Goal: Task Accomplishment & Management: Manage account settings

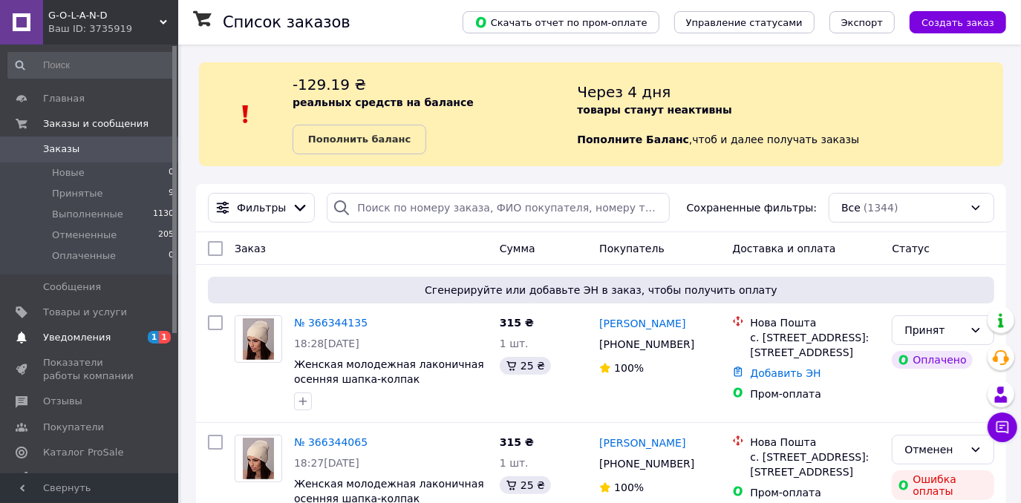
scroll to position [134, 0]
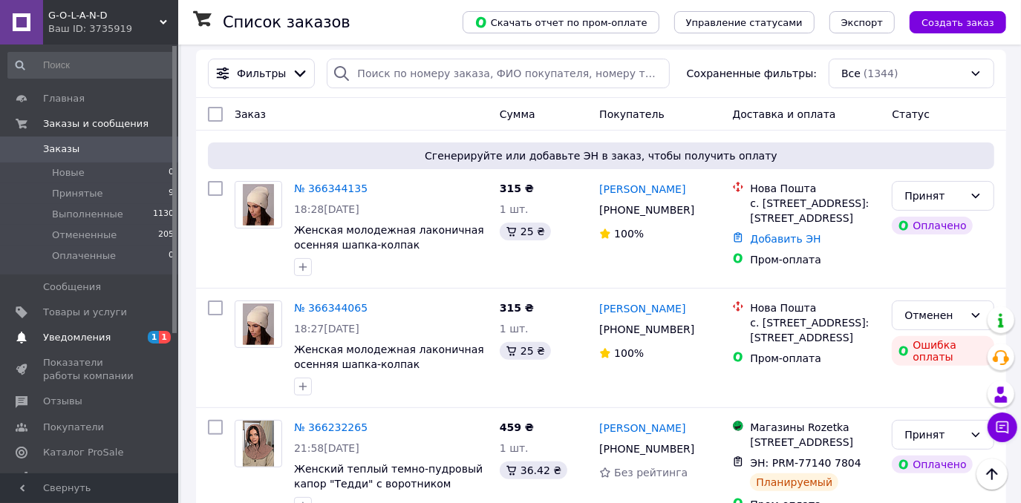
click at [93, 339] on span "Уведомления" at bounding box center [77, 337] width 68 height 13
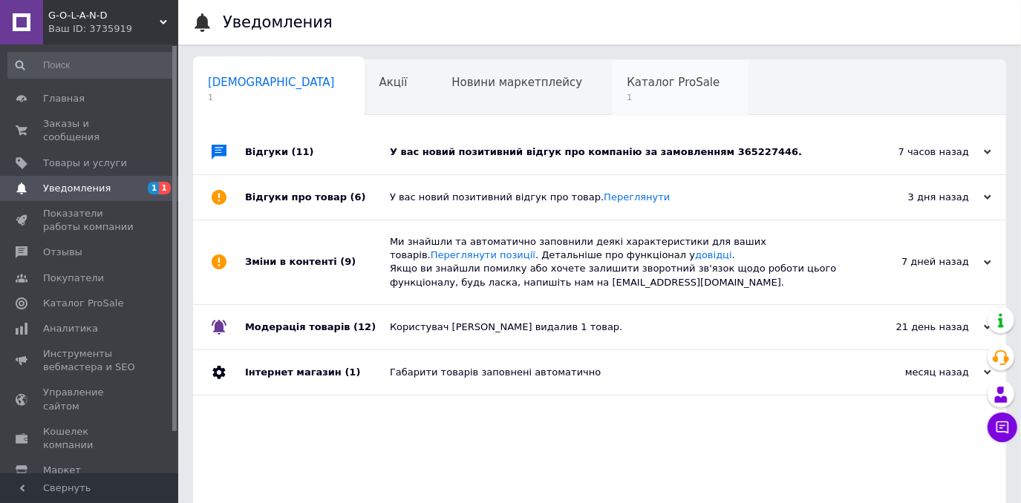
click at [627, 99] on span "1" at bounding box center [673, 97] width 93 height 11
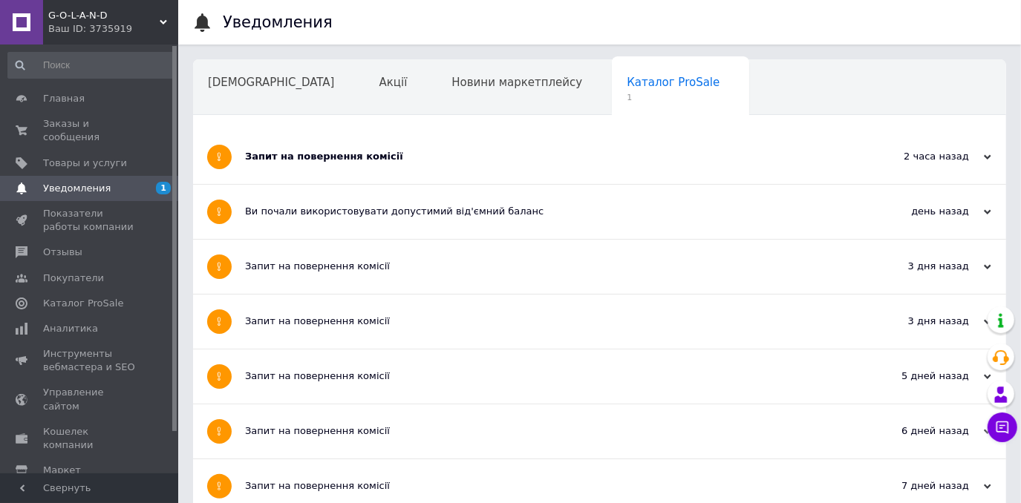
click at [321, 159] on div "Запит на повернення комісії" at bounding box center [544, 156] width 598 height 13
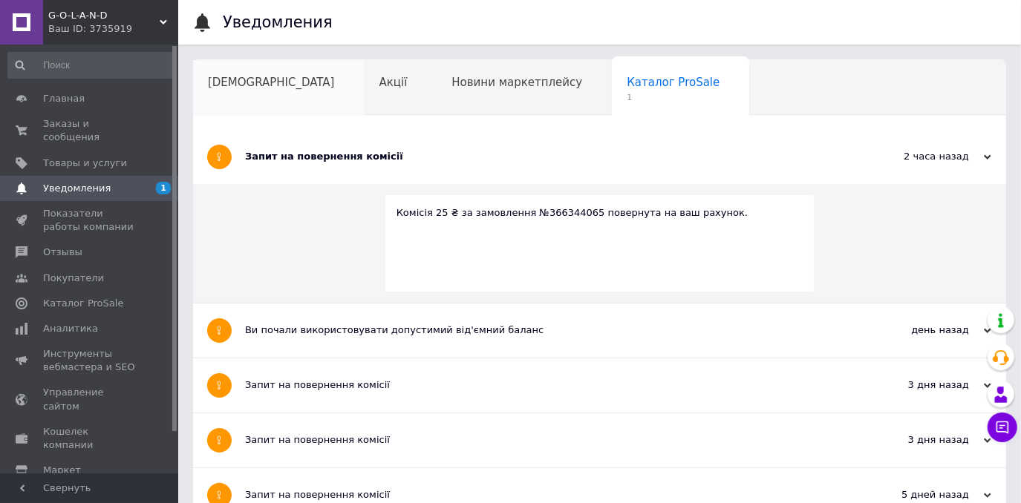
click at [221, 98] on div "[DEMOGRAPHIC_DATA]" at bounding box center [279, 88] width 172 height 56
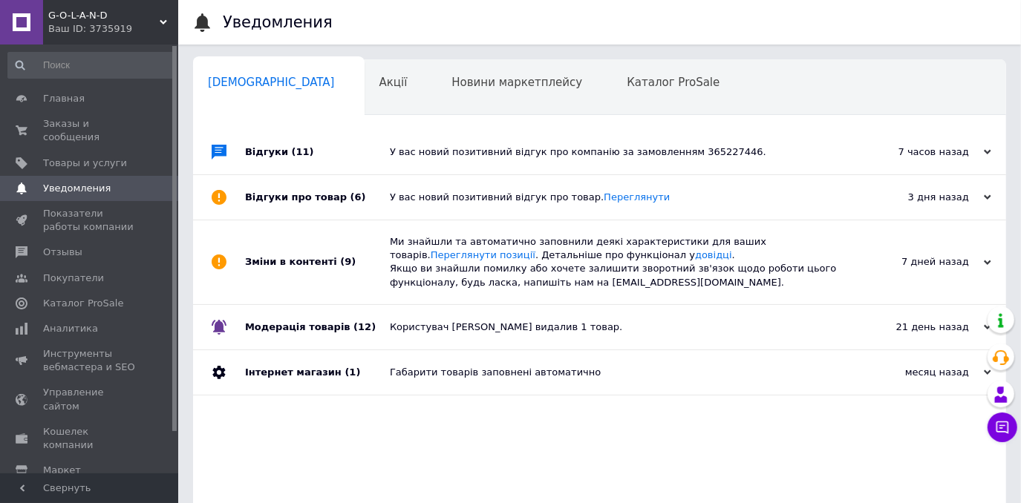
click at [474, 168] on div "У вас новий позитивний відгук про компанію за замовленням 365227446." at bounding box center [616, 152] width 453 height 45
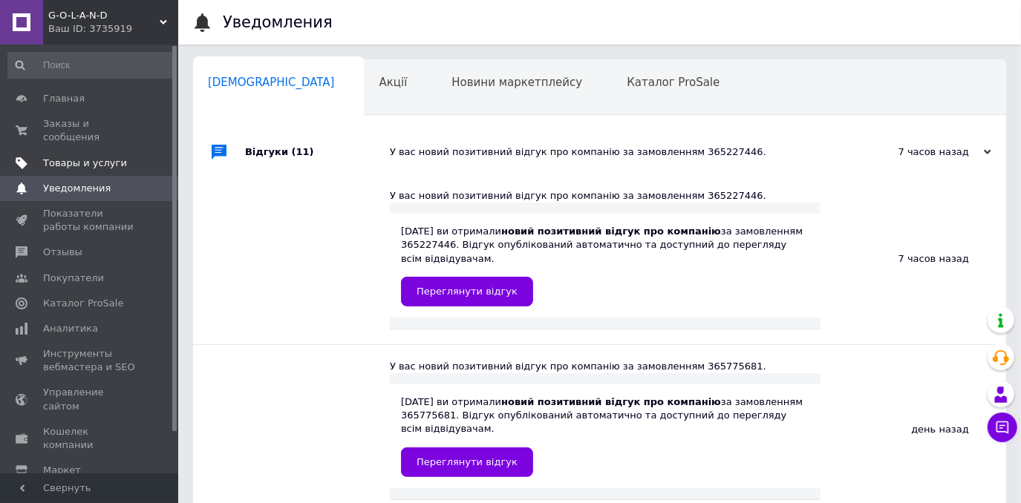
click at [66, 157] on span "Товары и услуги" at bounding box center [85, 163] width 84 height 13
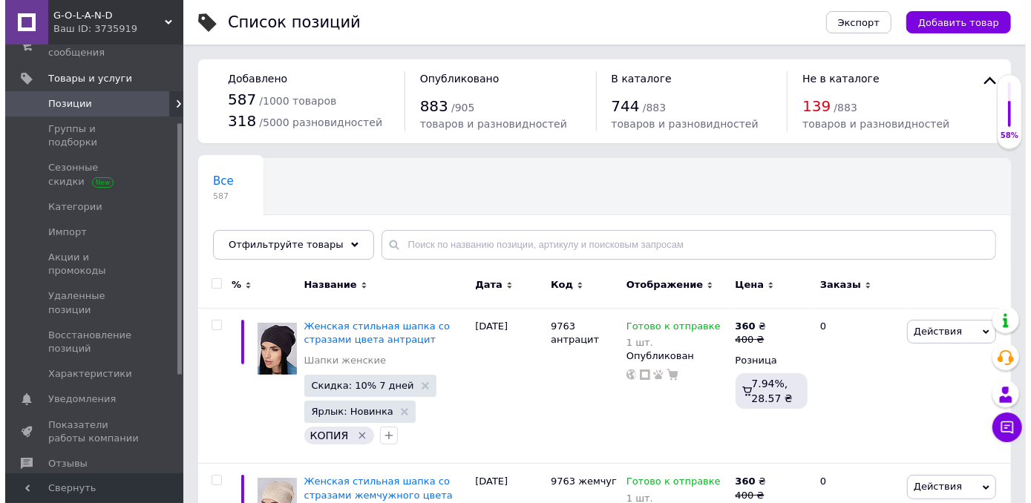
scroll to position [134, 0]
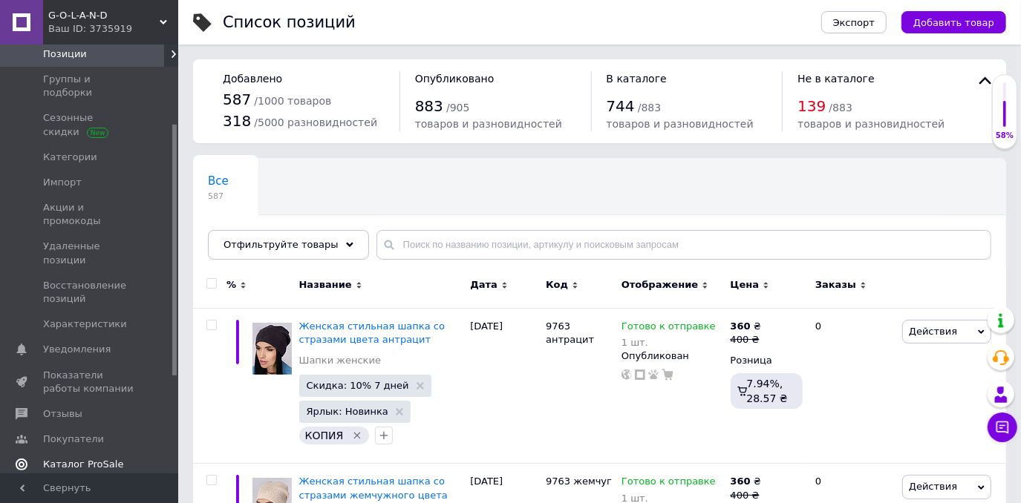
click at [101, 458] on span "Каталог ProSale" at bounding box center [83, 464] width 80 height 13
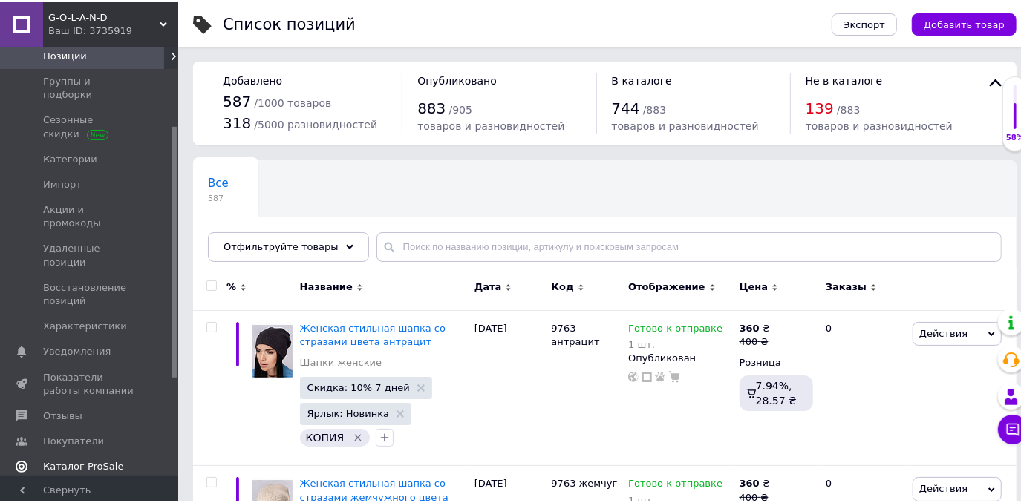
scroll to position [111, 0]
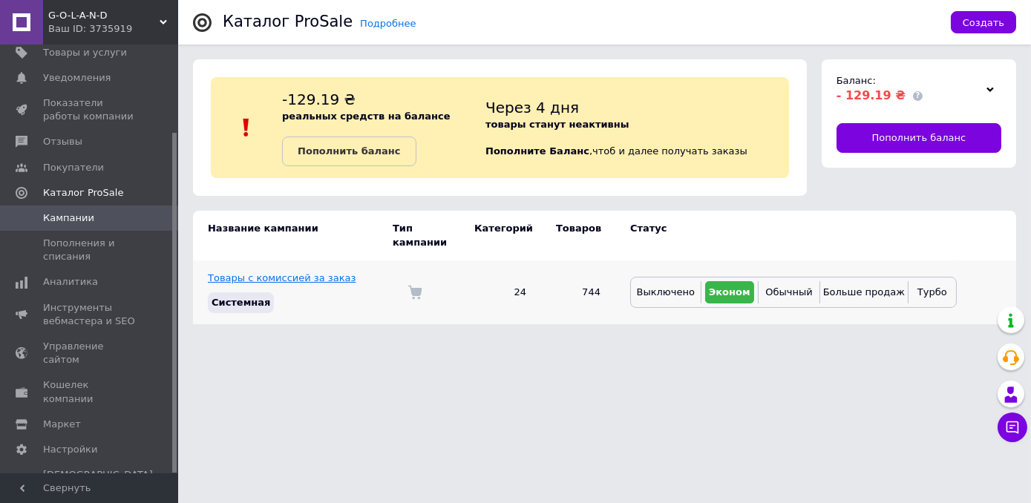
click at [313, 273] on link "Товары с комиссией за заказ" at bounding box center [282, 278] width 148 height 11
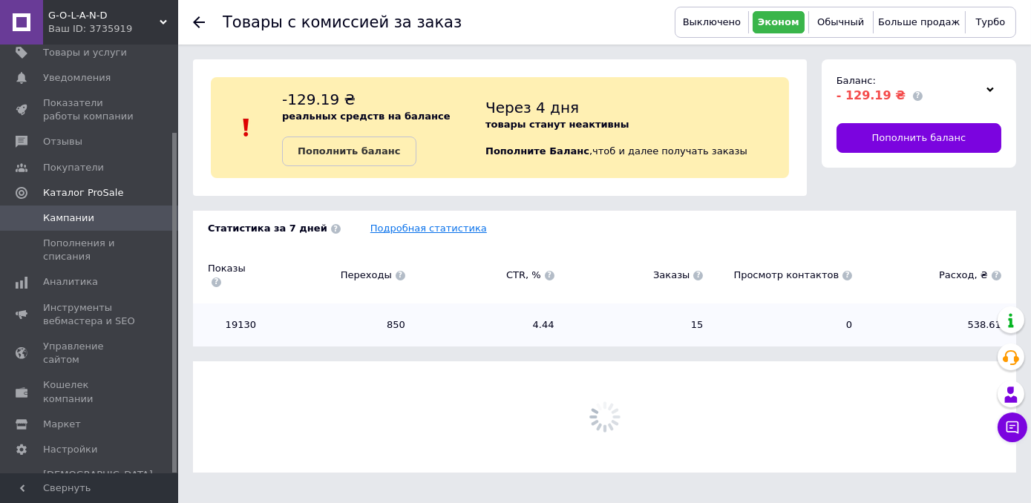
click at [431, 226] on link "Подробная статистика" at bounding box center [429, 228] width 117 height 11
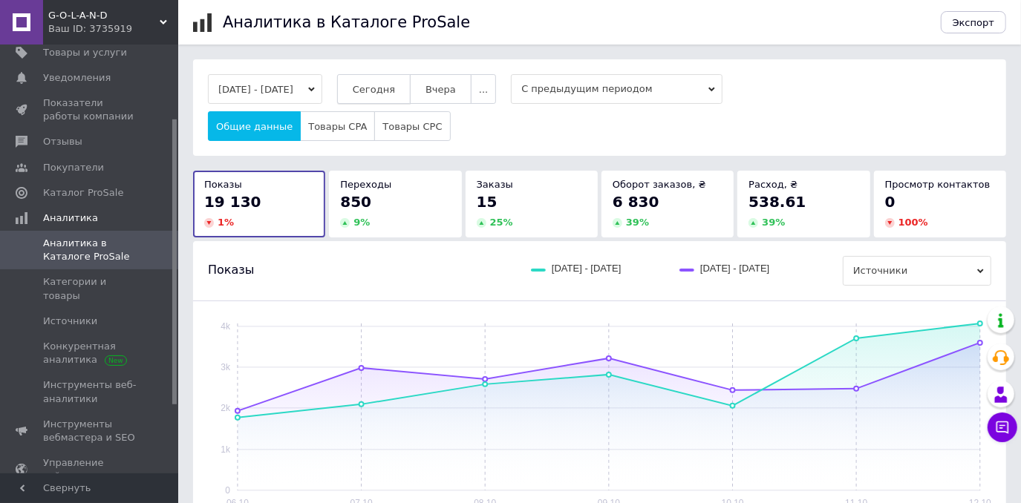
click at [394, 90] on span "Сегодня" at bounding box center [374, 89] width 42 height 11
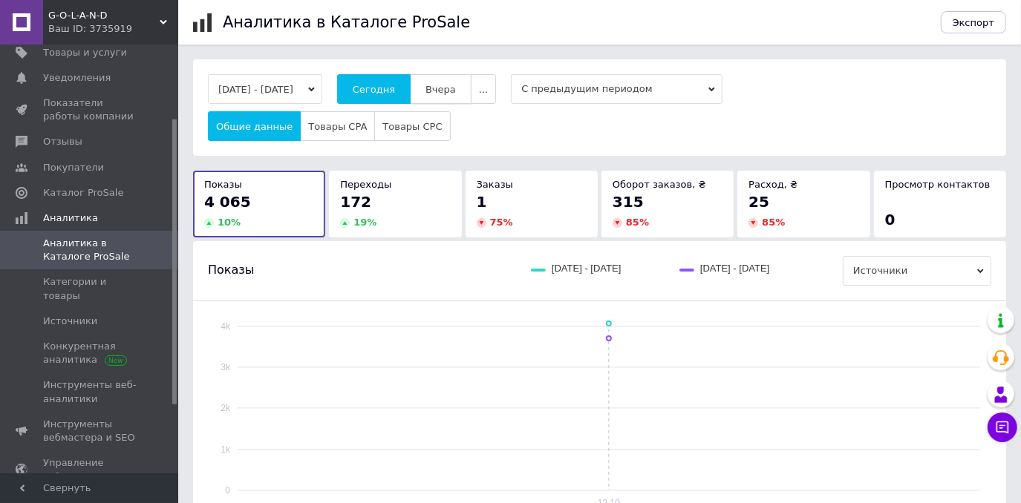
click at [457, 98] on button "Вчера" at bounding box center [441, 89] width 62 height 30
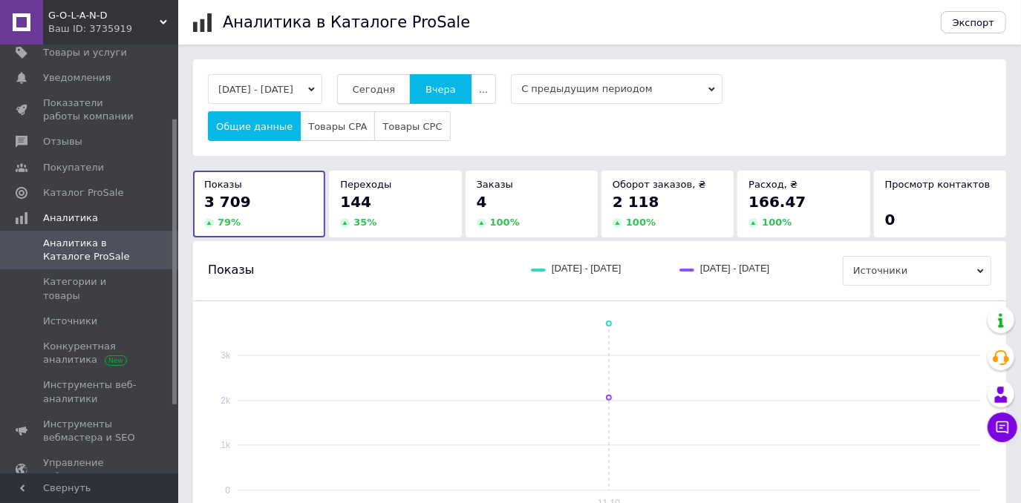
click at [390, 102] on button "Сегодня" at bounding box center [374, 89] width 74 height 30
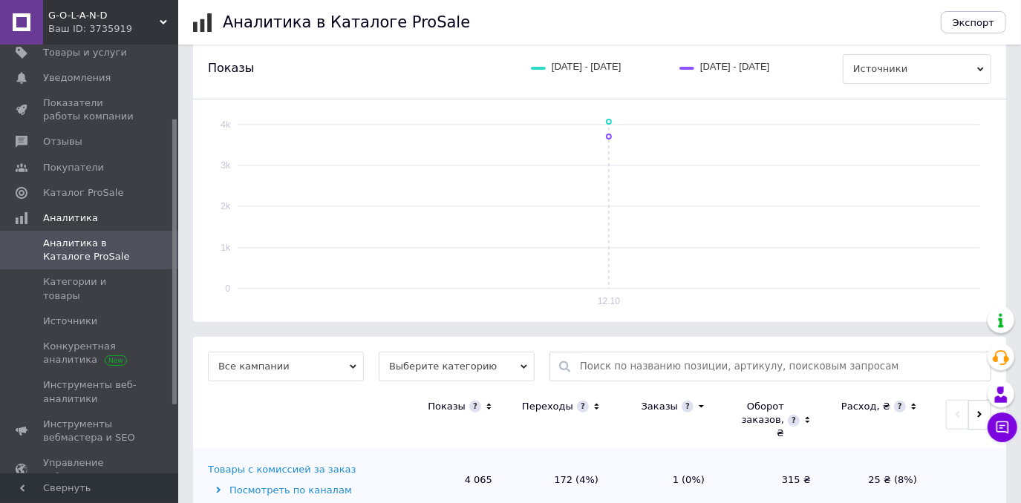
click at [313, 463] on div "Товары с комиссией за заказ" at bounding box center [282, 469] width 148 height 13
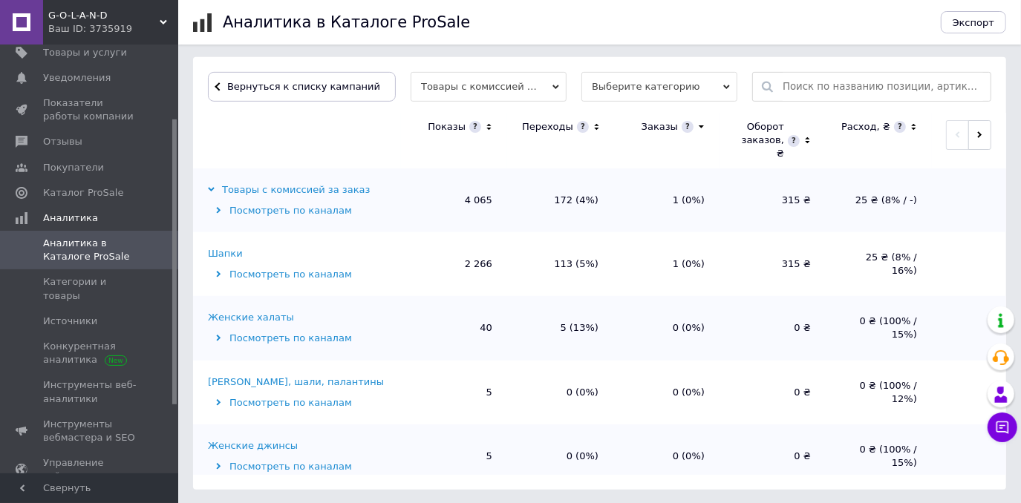
click at [224, 247] on div "Шапки" at bounding box center [225, 253] width 35 height 13
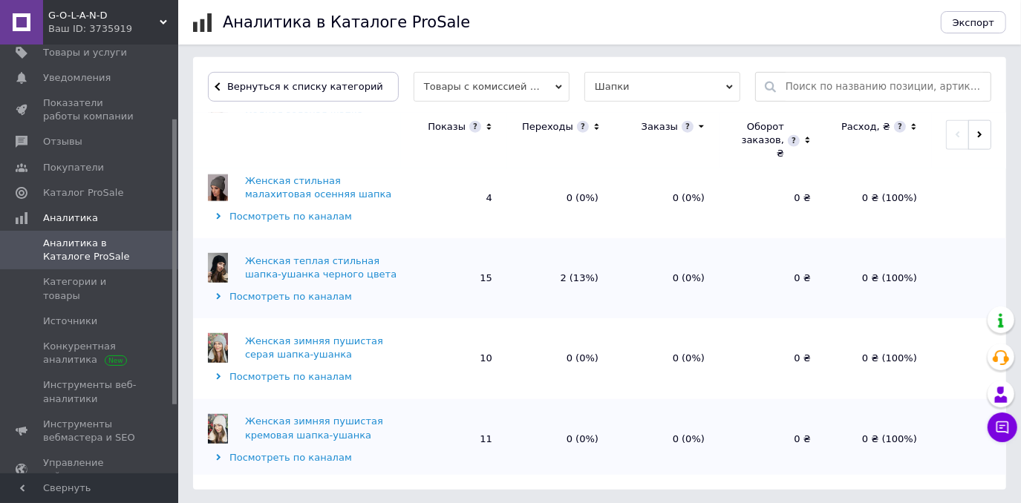
scroll to position [1397, 0]
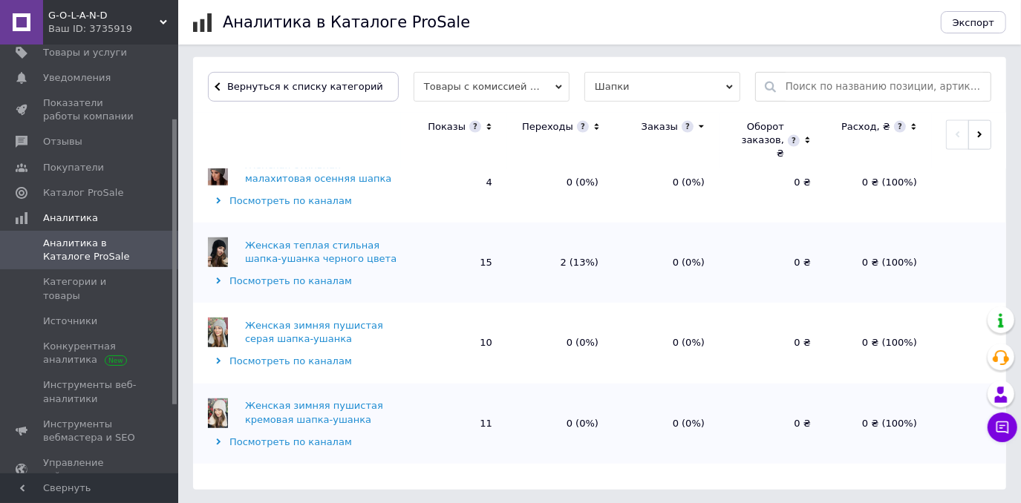
click at [581, 479] on button "Загрузить еще данные" at bounding box center [599, 494] width 149 height 30
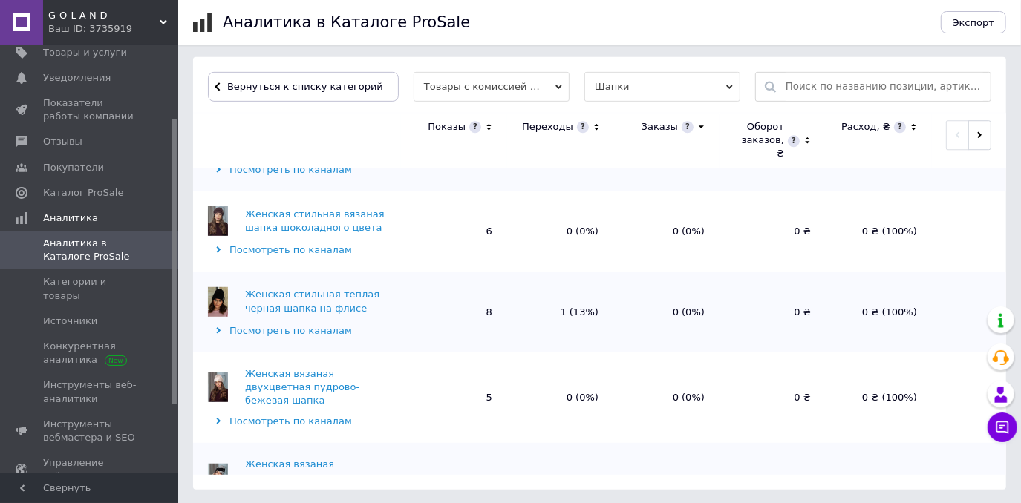
scroll to position [3004, 0]
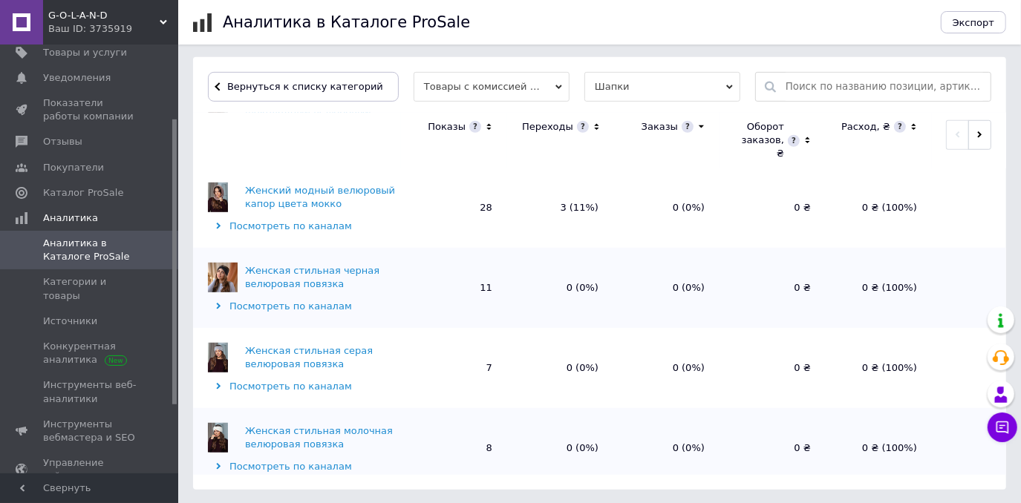
scroll to position [4610, 0]
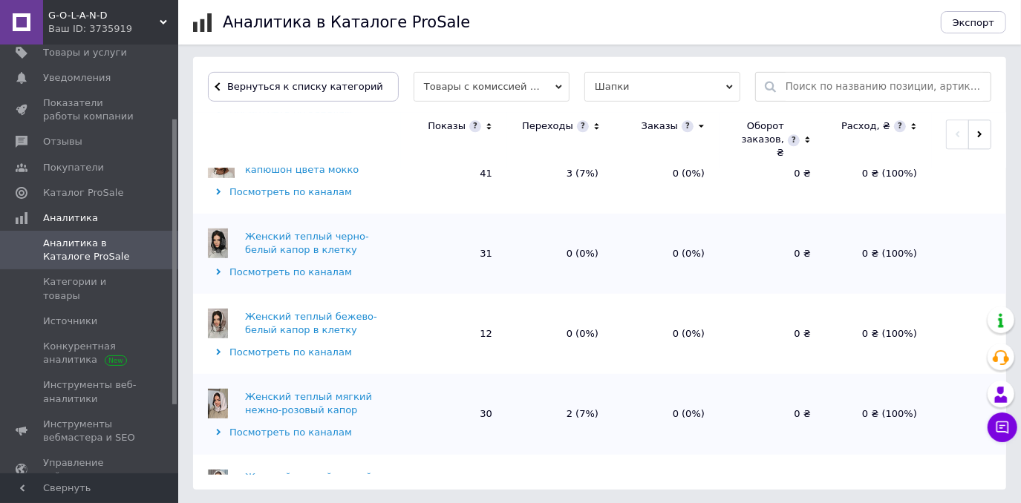
scroll to position [6228, 0]
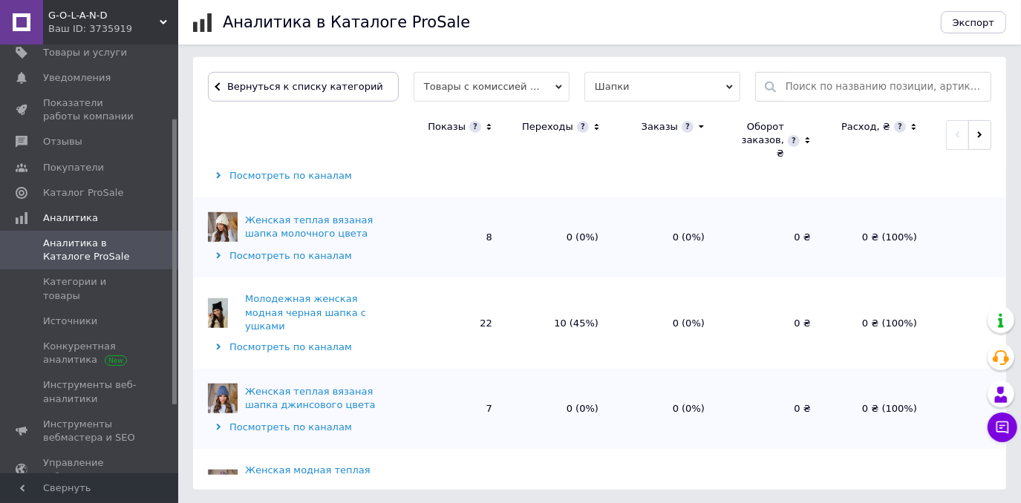
scroll to position [7835, 0]
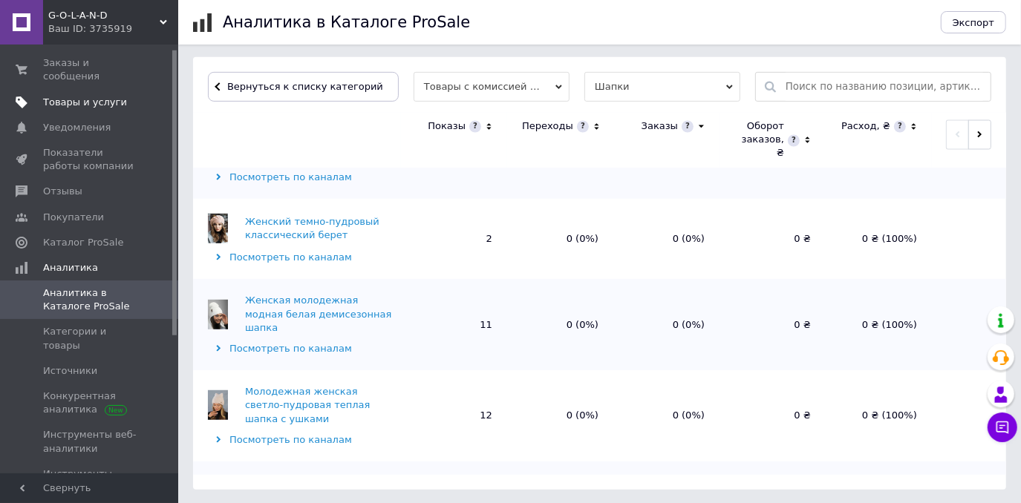
scroll to position [0, 0]
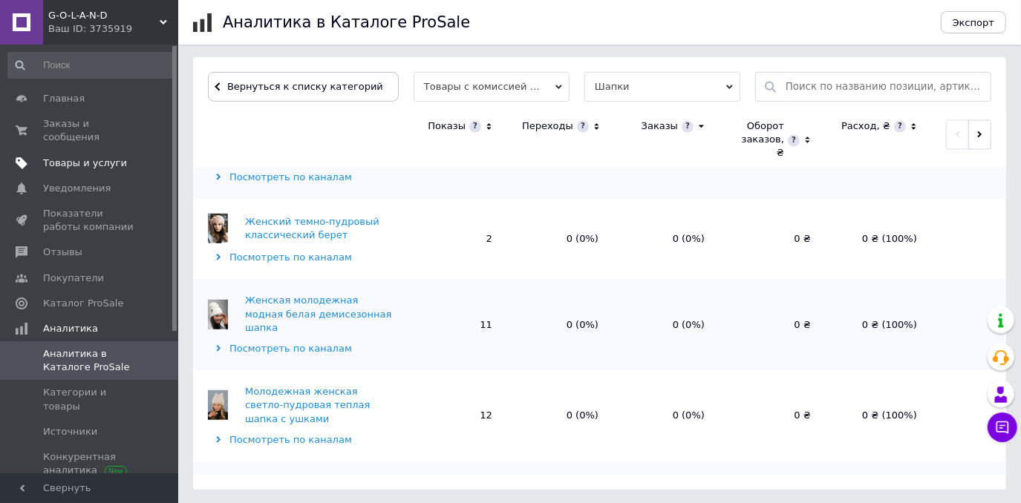
click at [72, 157] on span "Товары и услуги" at bounding box center [85, 163] width 84 height 13
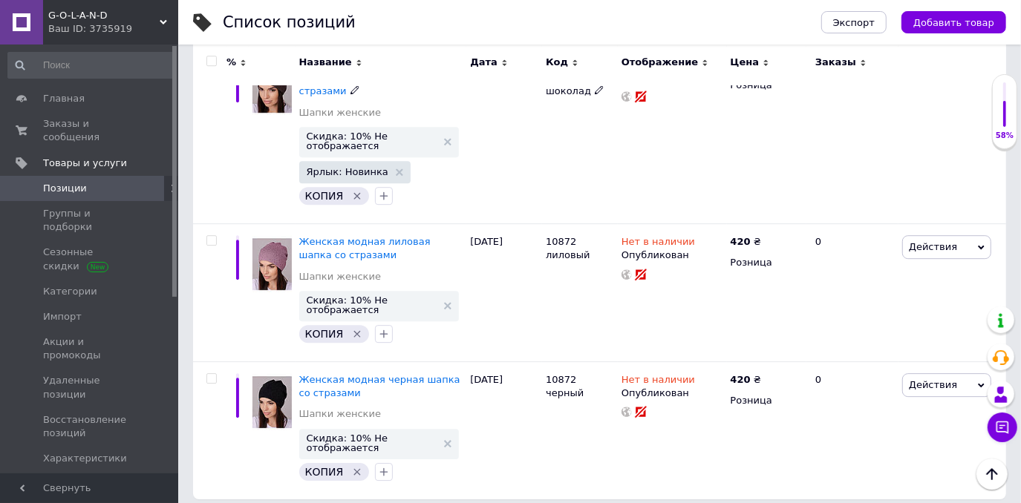
scroll to position [2871, 0]
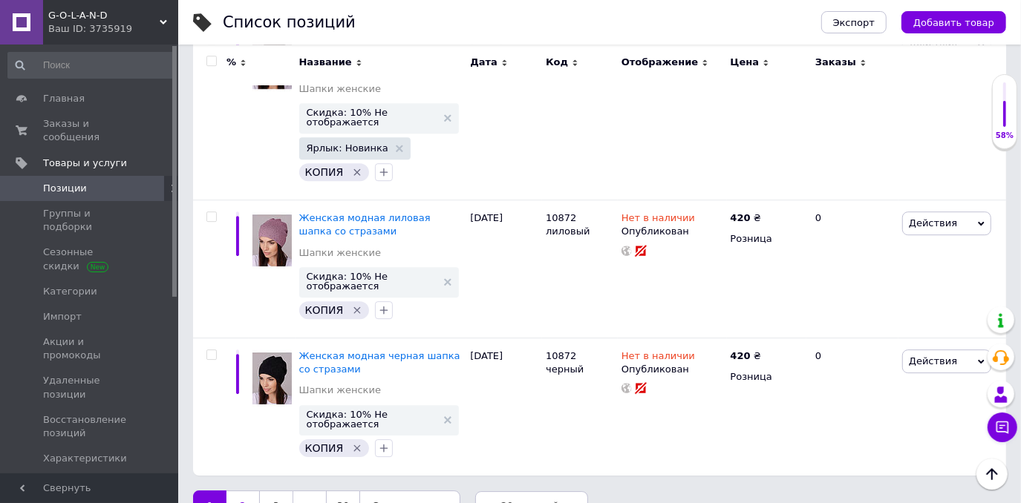
click at [245, 491] on link "2" at bounding box center [242, 506] width 33 height 31
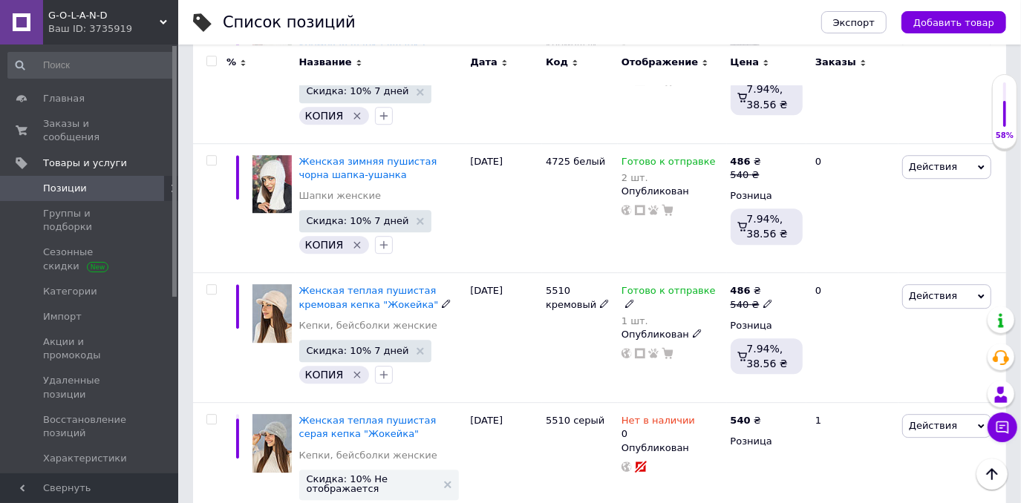
scroll to position [2767, 0]
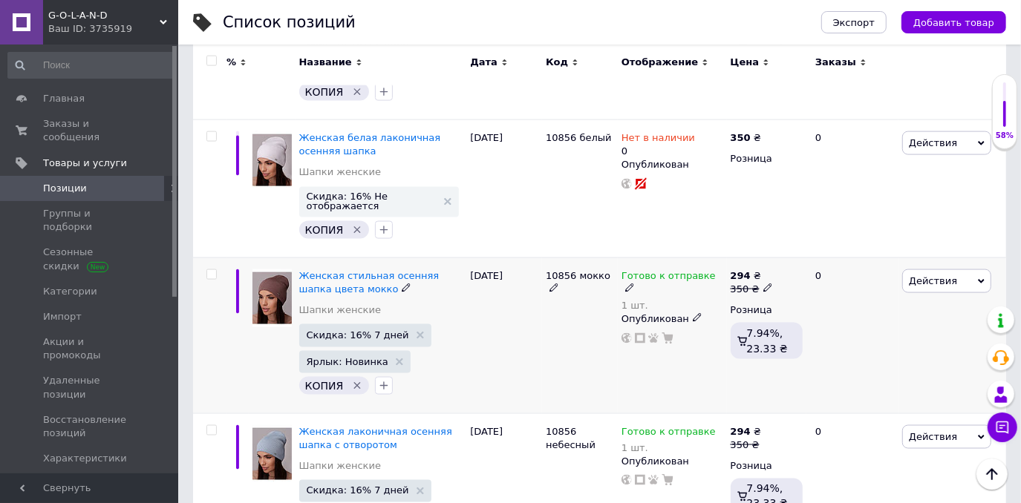
scroll to position [1349, 0]
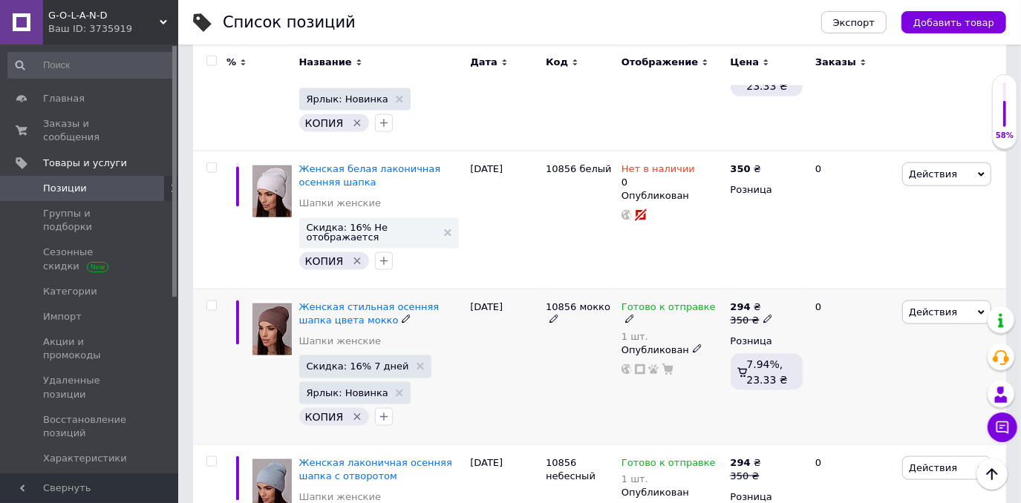
click at [633, 316] on use at bounding box center [629, 320] width 8 height 8
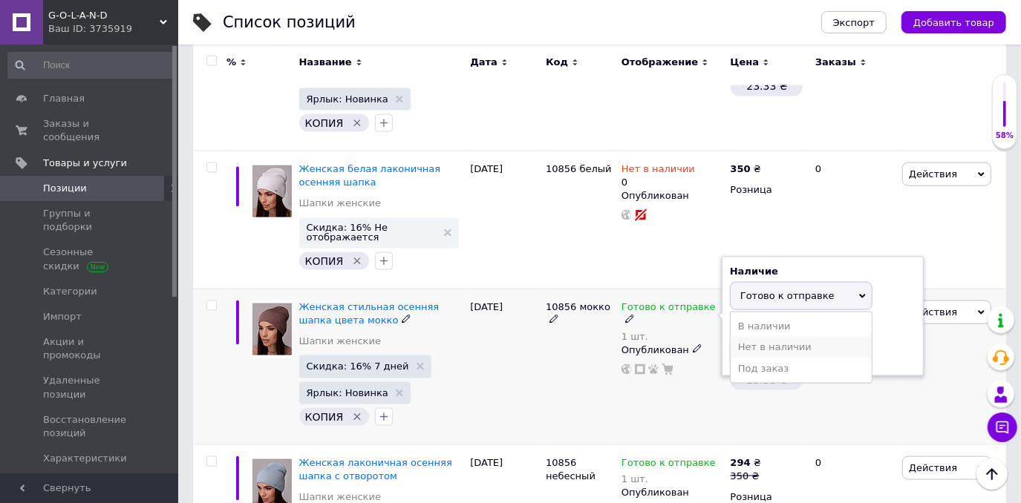
click at [754, 337] on li "Нет в наличии" at bounding box center [801, 347] width 141 height 21
click at [760, 343] on input "1" at bounding box center [786, 354] width 113 height 30
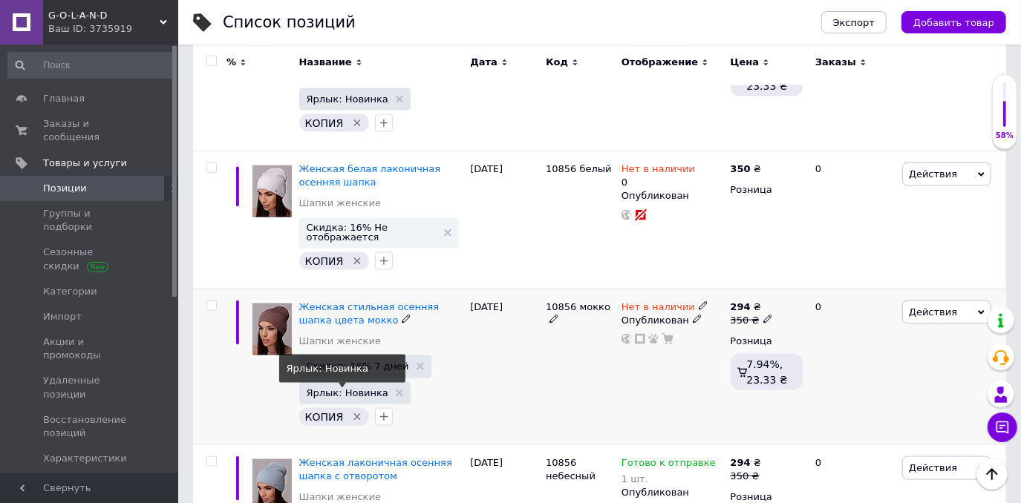
click at [386, 388] on span "Ярлык: Новинка" at bounding box center [355, 393] width 97 height 10
click at [396, 390] on icon at bounding box center [399, 393] width 7 height 7
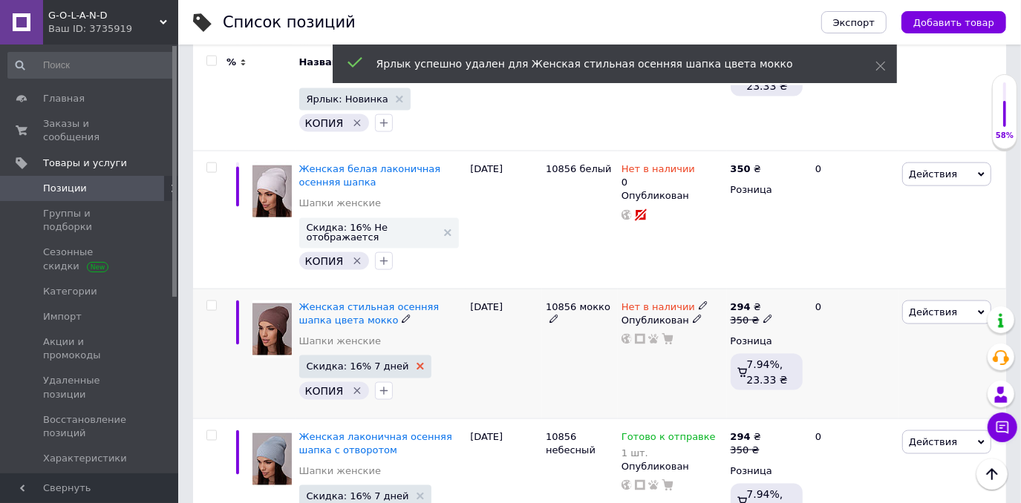
click at [417, 363] on use at bounding box center [420, 366] width 7 height 7
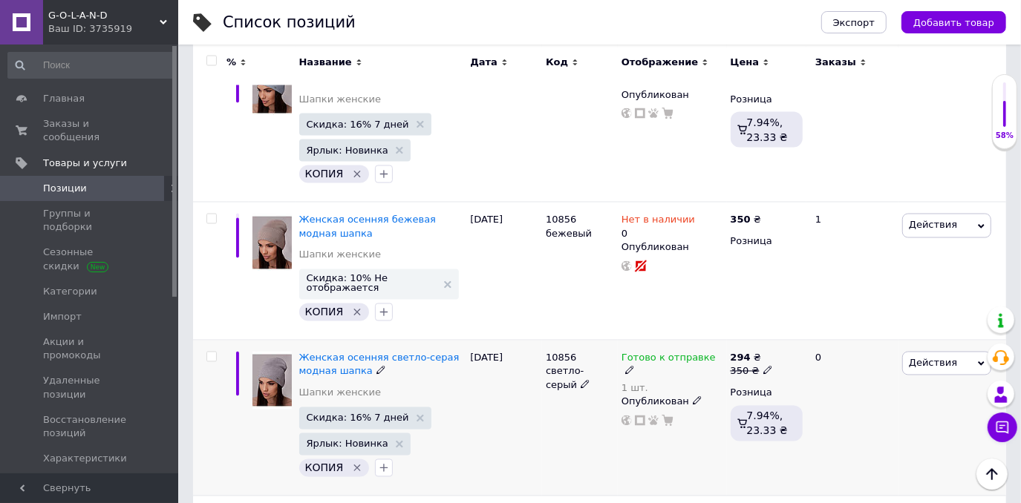
scroll to position [1754, 0]
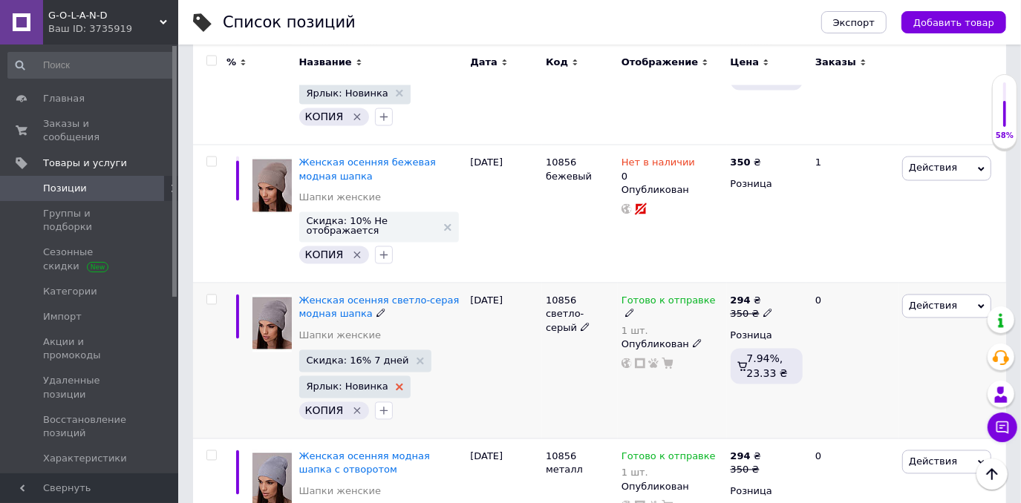
click at [396, 384] on use at bounding box center [399, 387] width 7 height 7
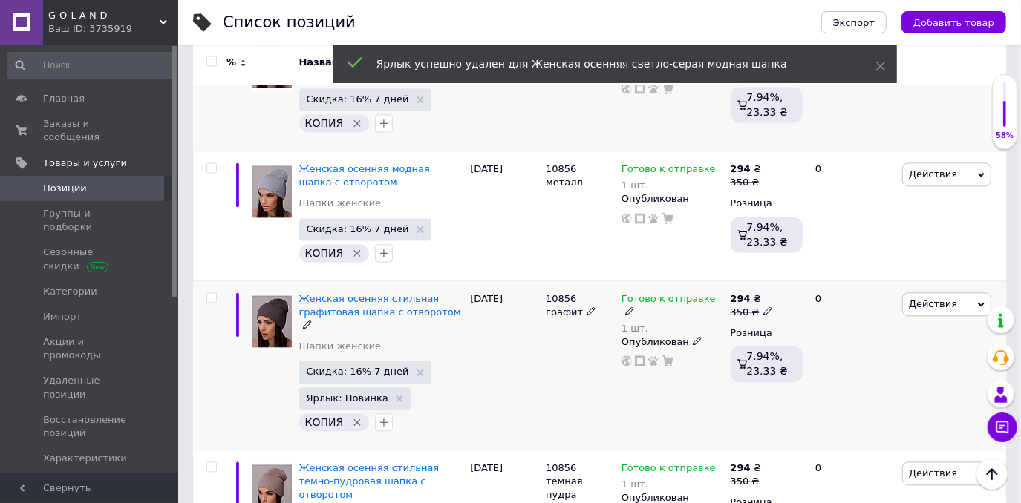
scroll to position [2024, 0]
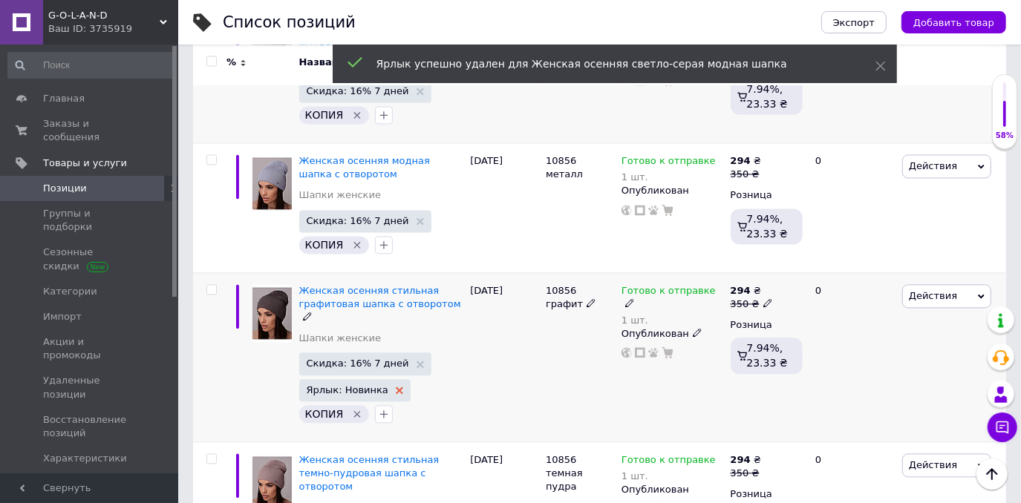
click at [396, 387] on icon at bounding box center [399, 390] width 7 height 7
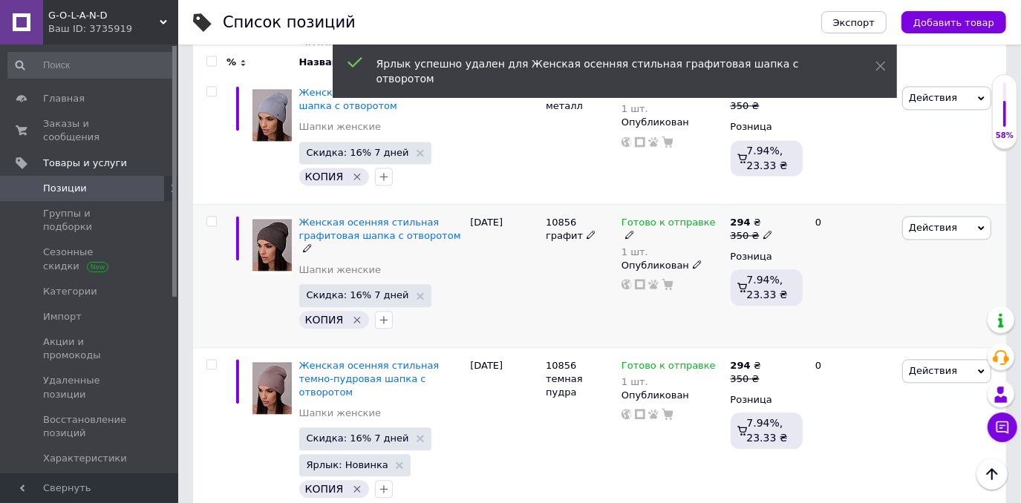
scroll to position [2159, 0]
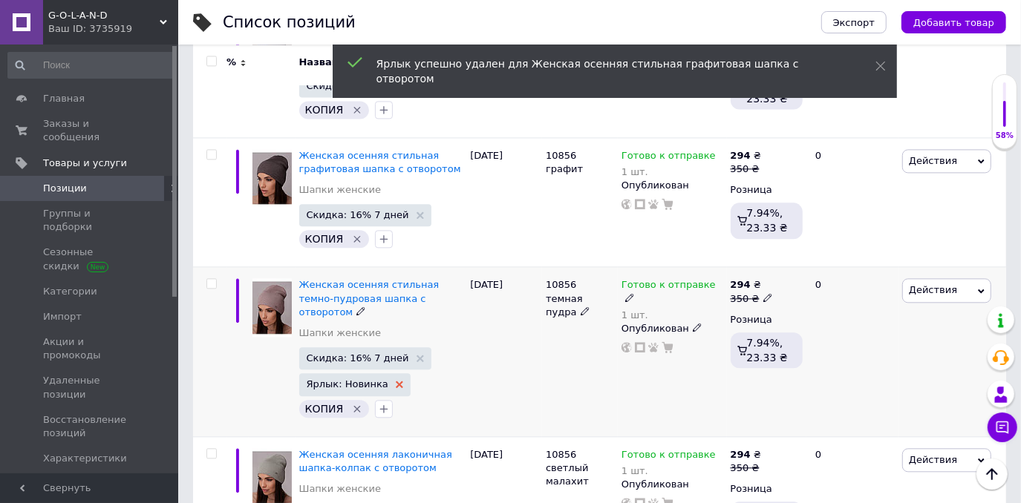
click at [396, 381] on use at bounding box center [399, 384] width 7 height 7
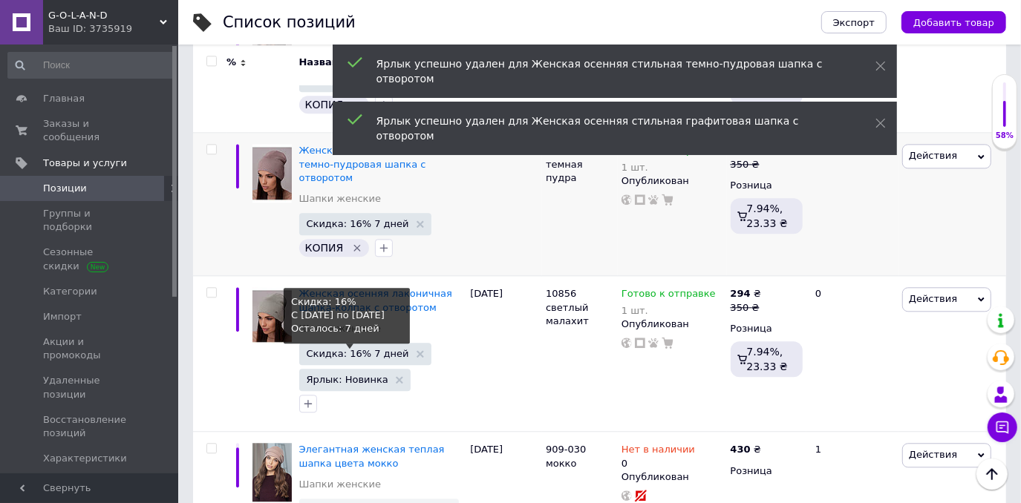
scroll to position [2294, 0]
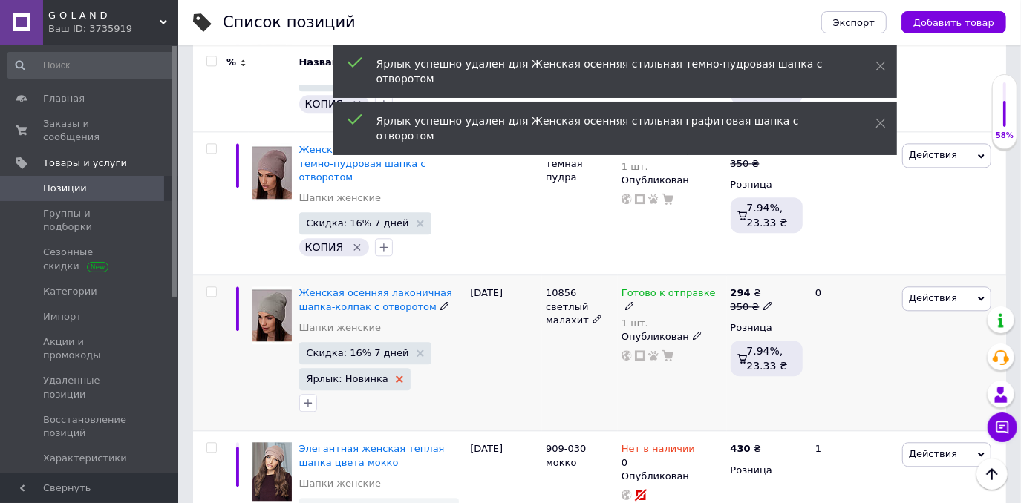
click at [396, 376] on use at bounding box center [399, 379] width 7 height 7
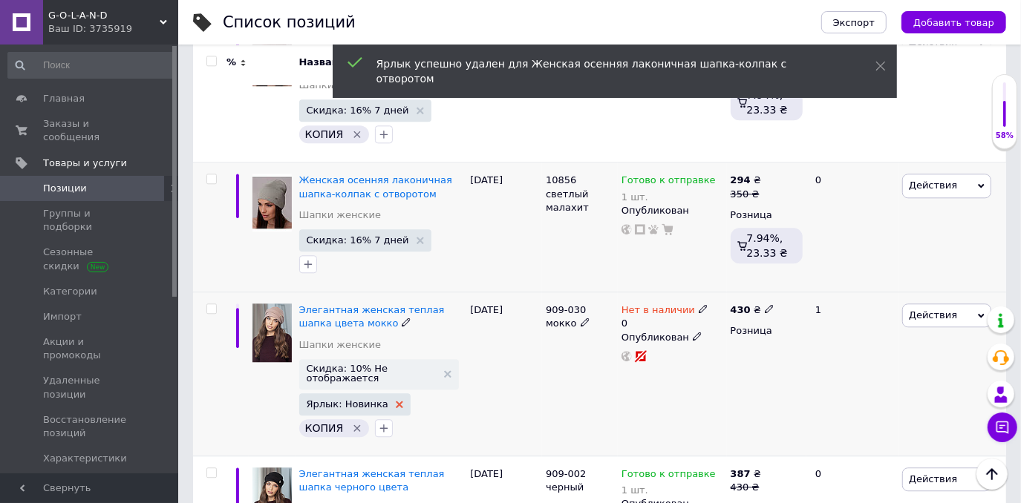
scroll to position [2430, 0]
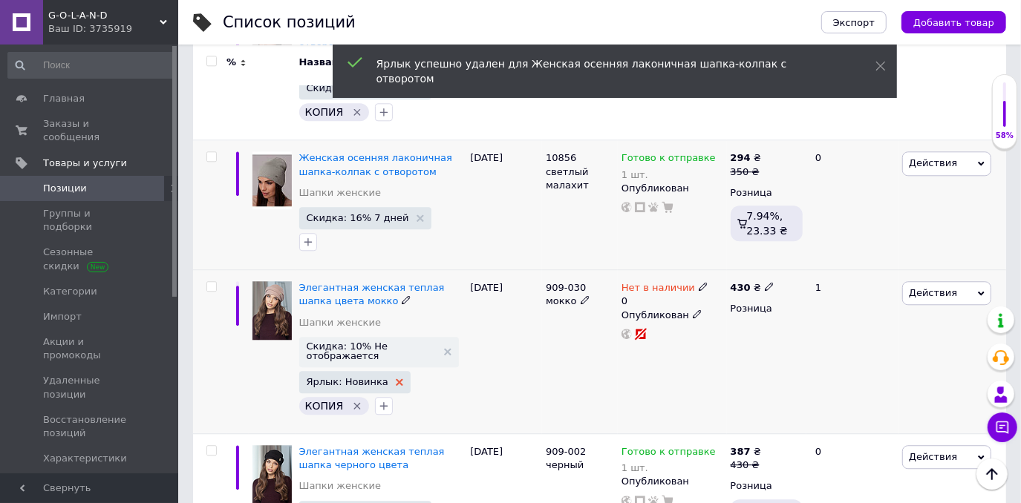
click at [396, 379] on icon at bounding box center [399, 382] width 7 height 7
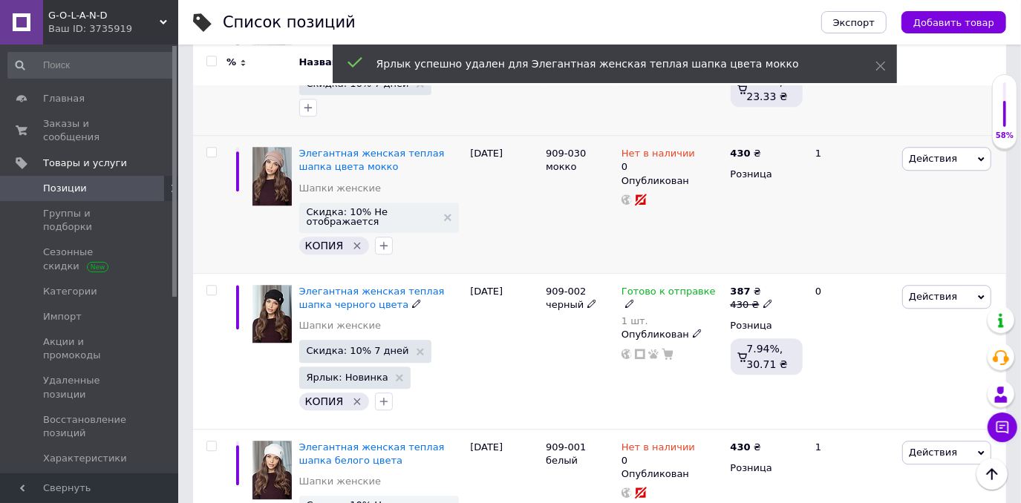
scroll to position [2564, 0]
click at [396, 374] on use at bounding box center [399, 377] width 7 height 7
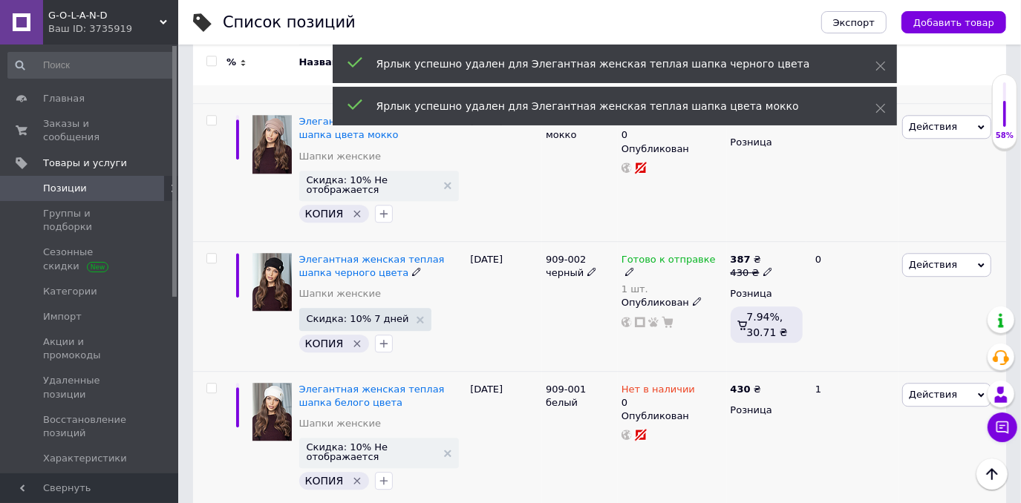
scroll to position [2626, 0]
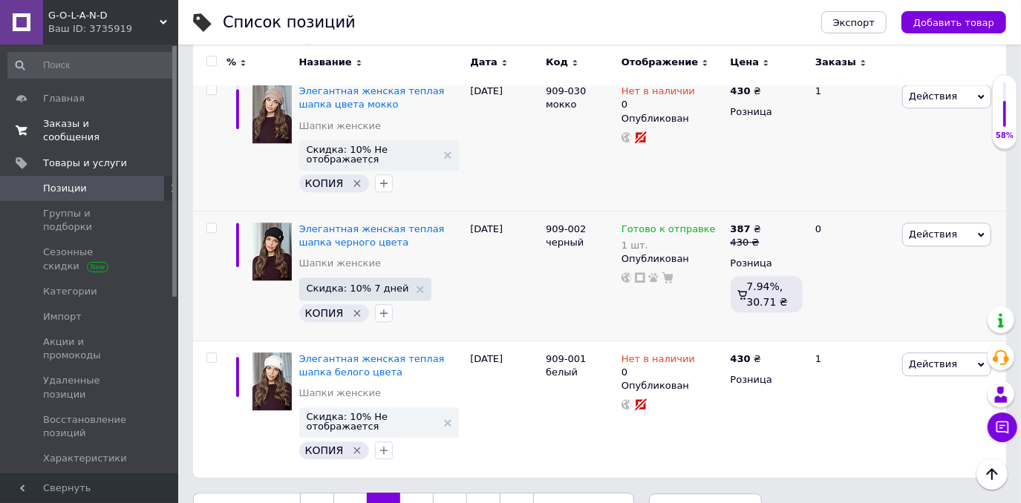
click at [55, 121] on span "Заказы и сообщения" at bounding box center [90, 130] width 94 height 27
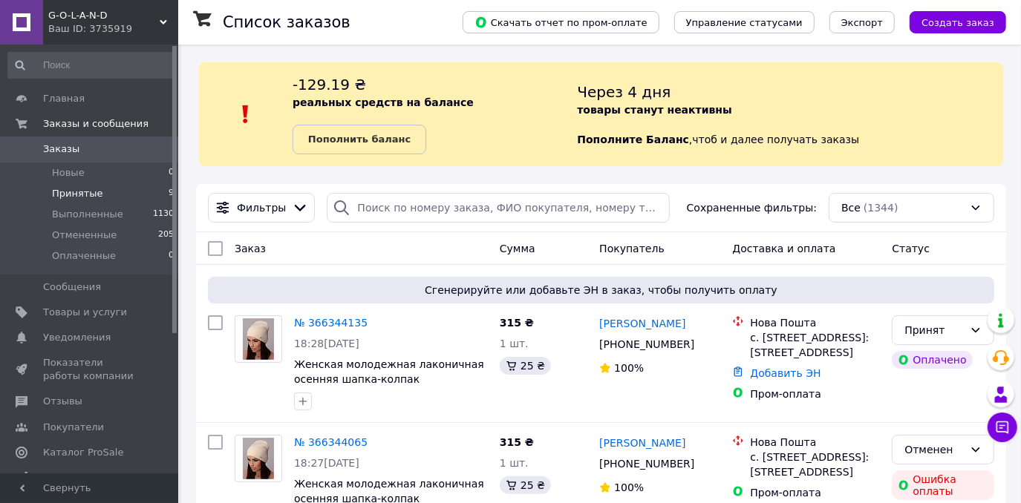
click at [100, 197] on li "Принятые 9" at bounding box center [91, 193] width 183 height 21
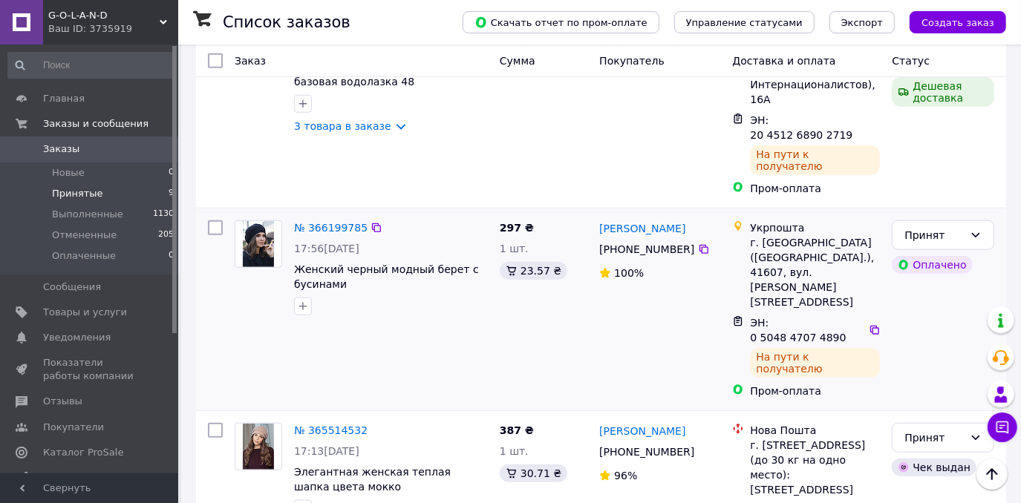
scroll to position [809, 0]
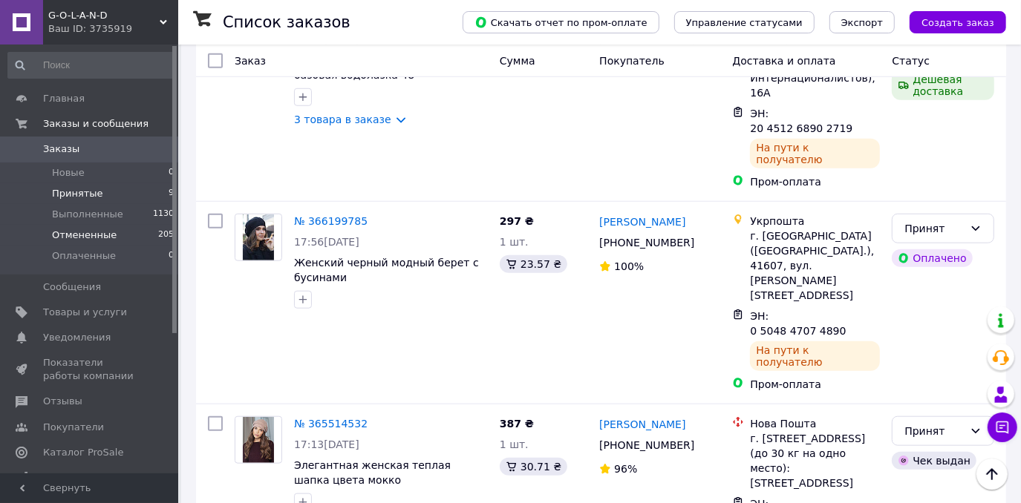
click at [73, 230] on span "Отмененные" at bounding box center [84, 235] width 65 height 13
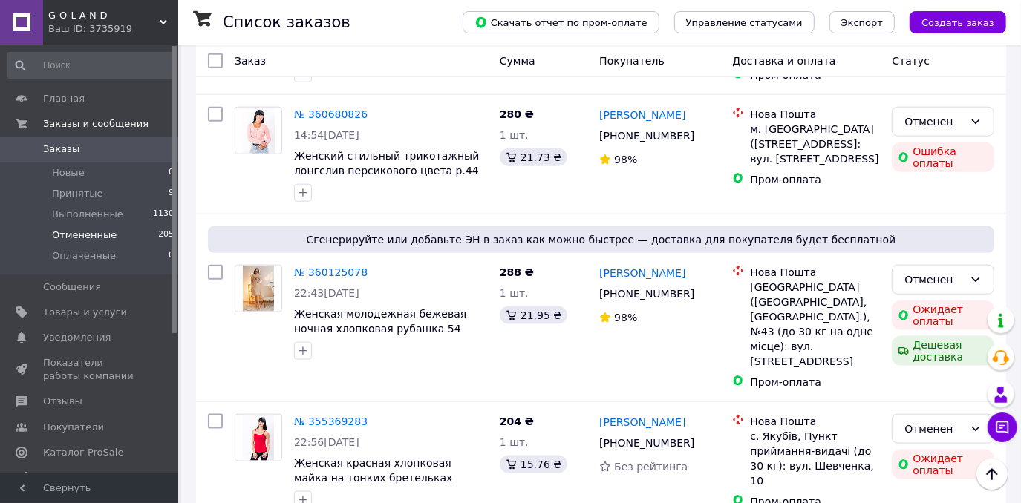
scroll to position [1215, 0]
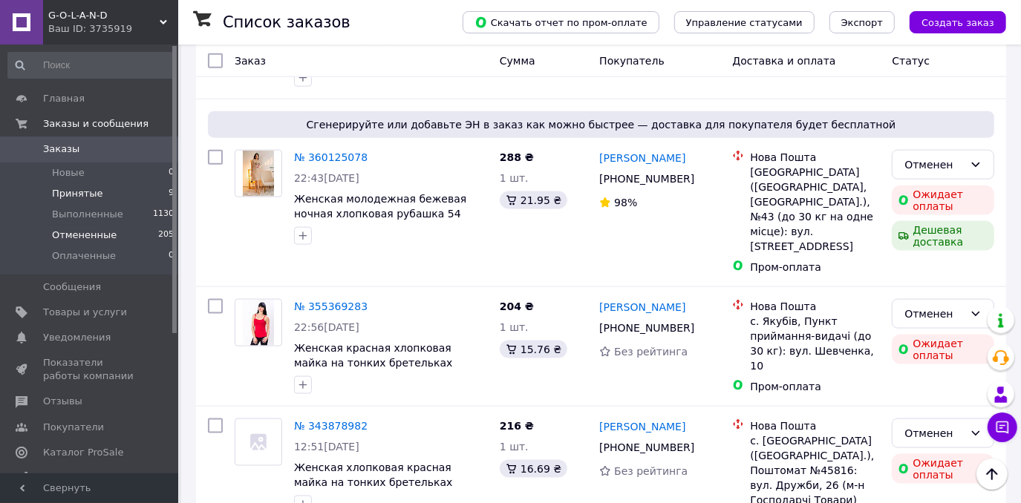
click at [86, 198] on span "Принятые" at bounding box center [77, 193] width 51 height 13
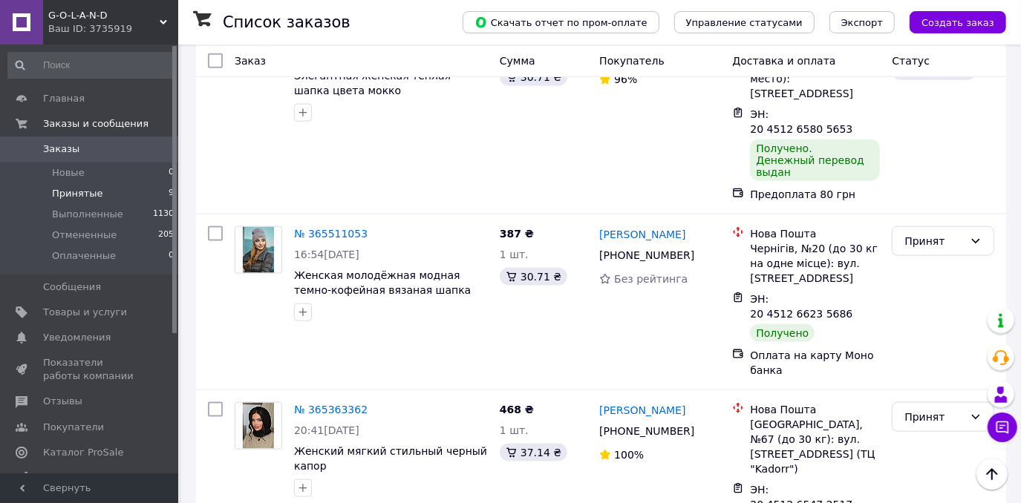
scroll to position [1200, 0]
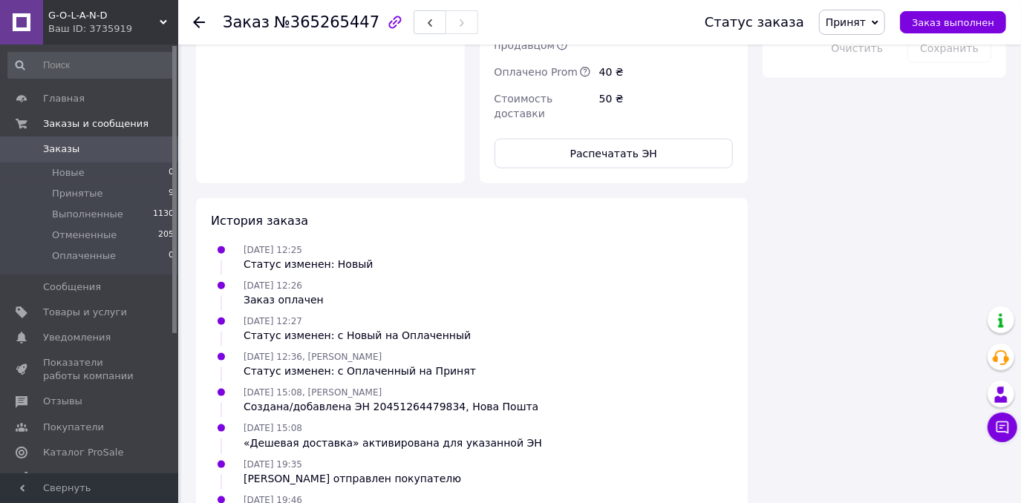
scroll to position [1065, 0]
click at [871, 30] on span "Принят" at bounding box center [852, 22] width 66 height 25
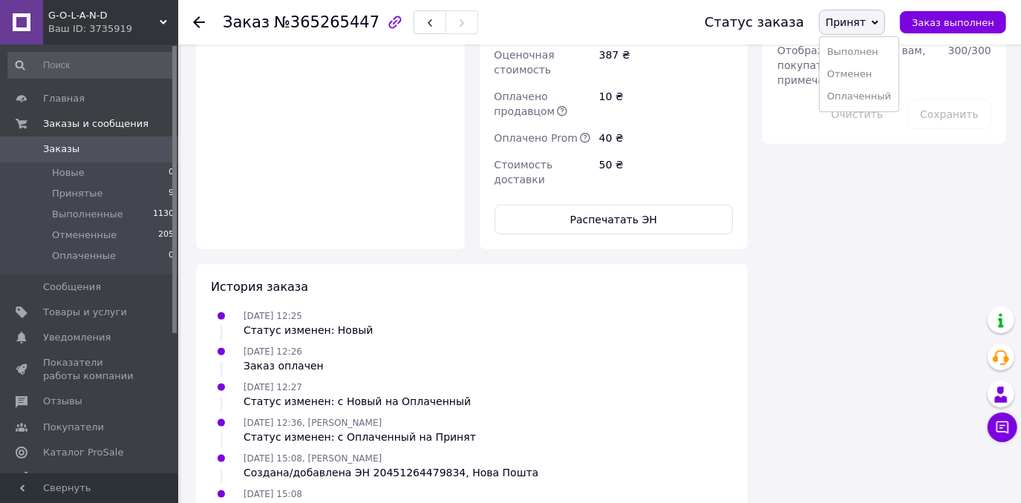
scroll to position [998, 0]
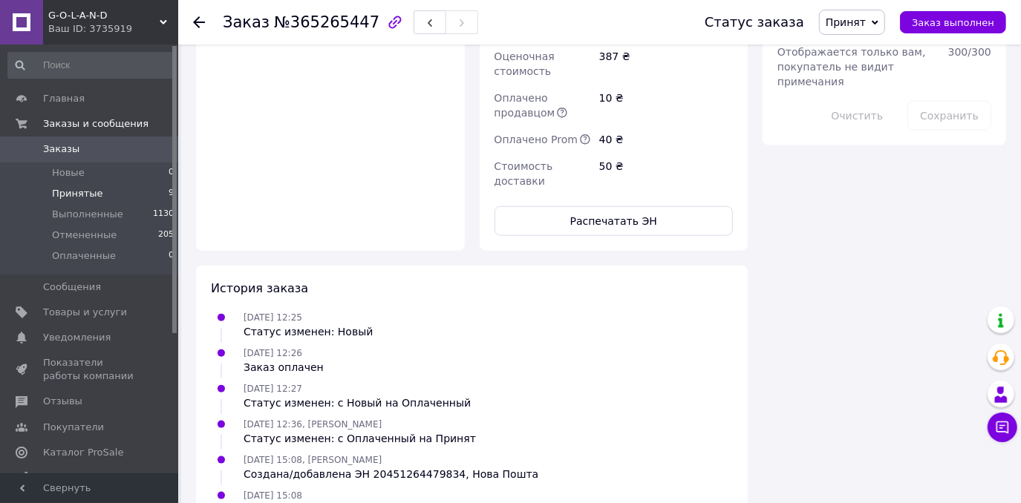
click at [114, 192] on li "Принятые 9" at bounding box center [91, 193] width 183 height 21
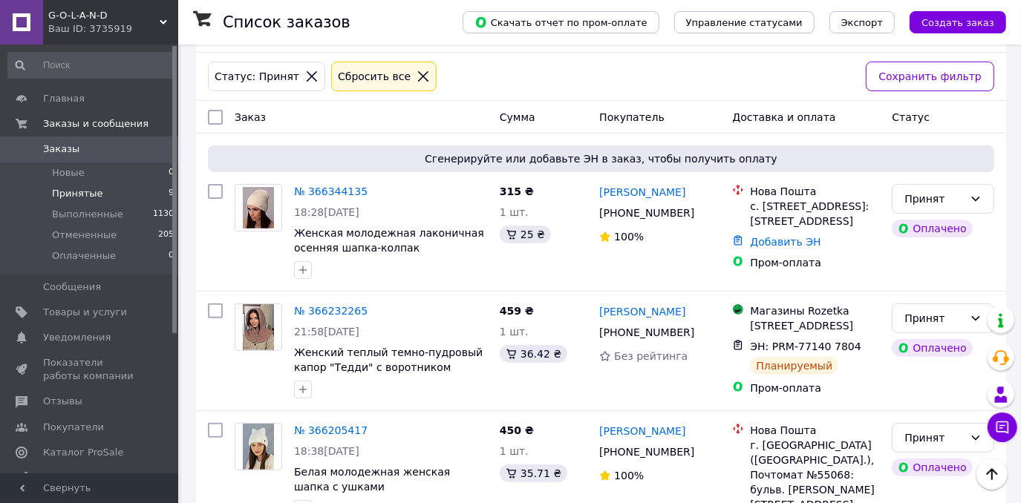
scroll to position [202, 0]
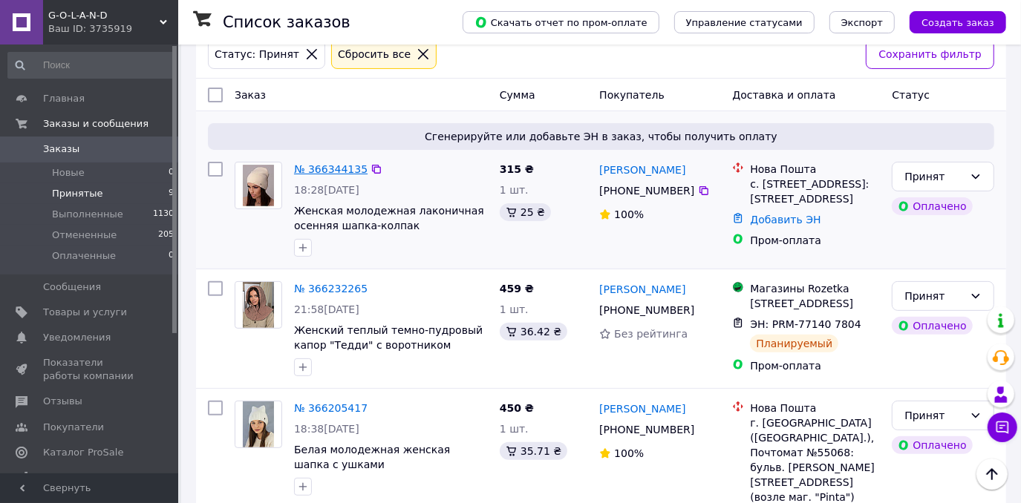
click at [322, 170] on link "№ 366344135" at bounding box center [331, 169] width 74 height 12
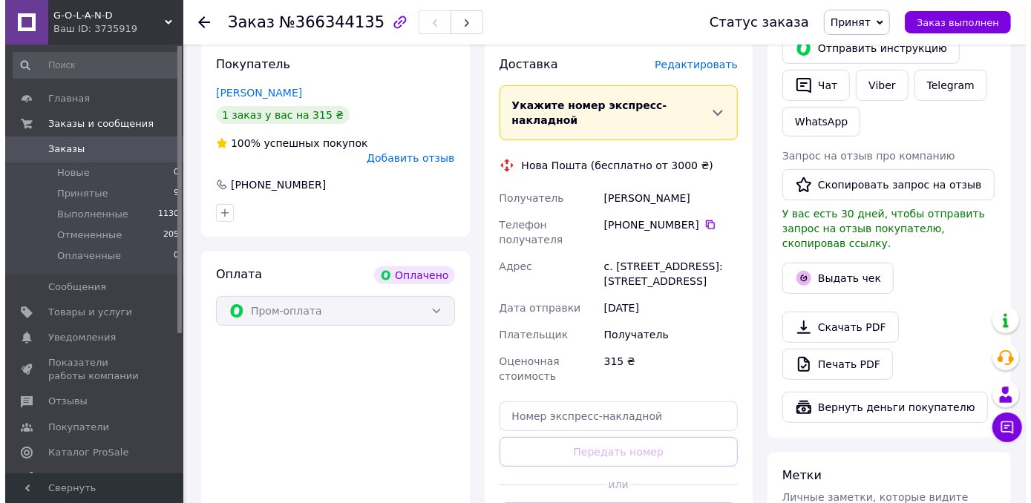
scroll to position [270, 0]
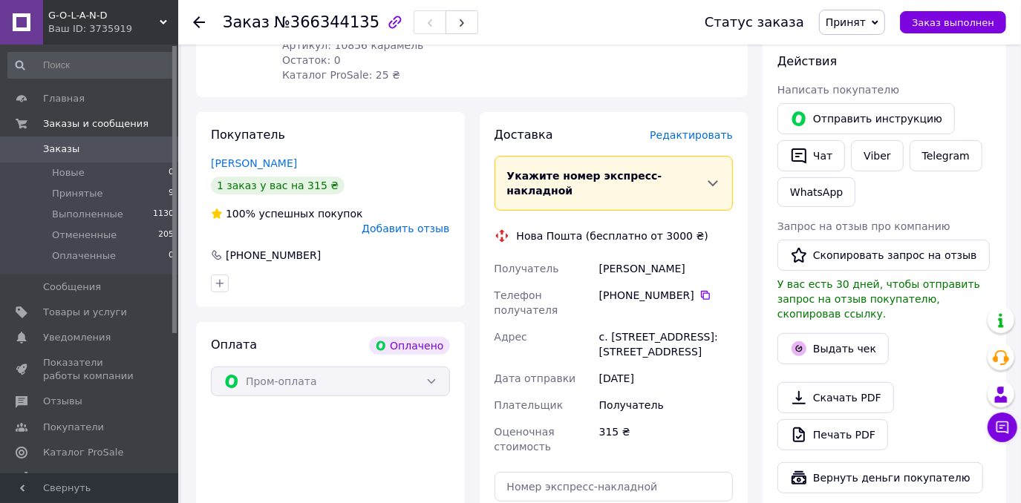
click at [685, 136] on span "Редактировать" at bounding box center [691, 135] width 83 height 12
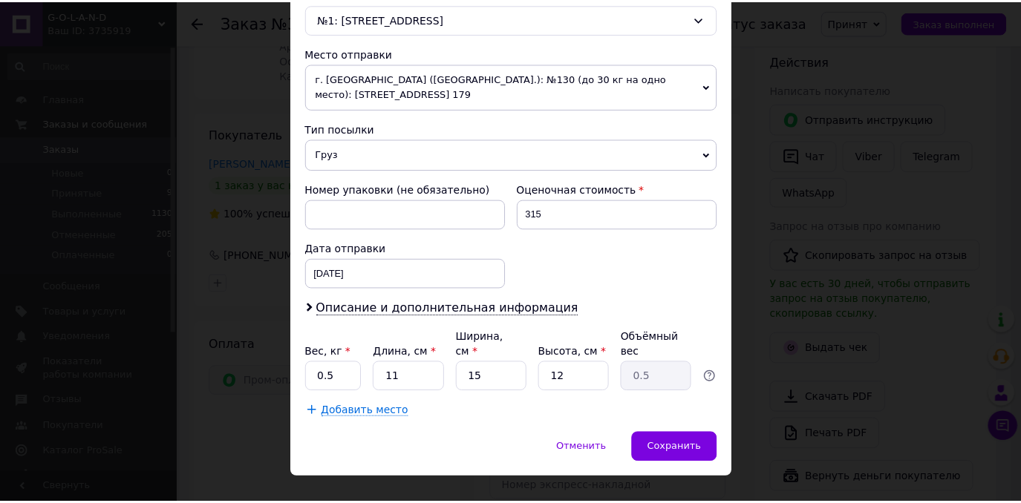
scroll to position [492, 0]
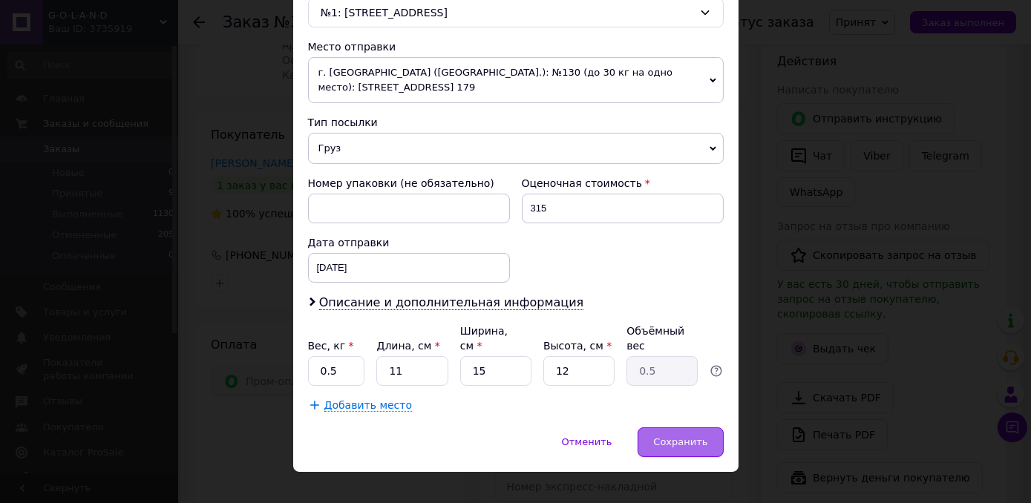
click at [689, 432] on div "Сохранить" at bounding box center [680, 443] width 85 height 30
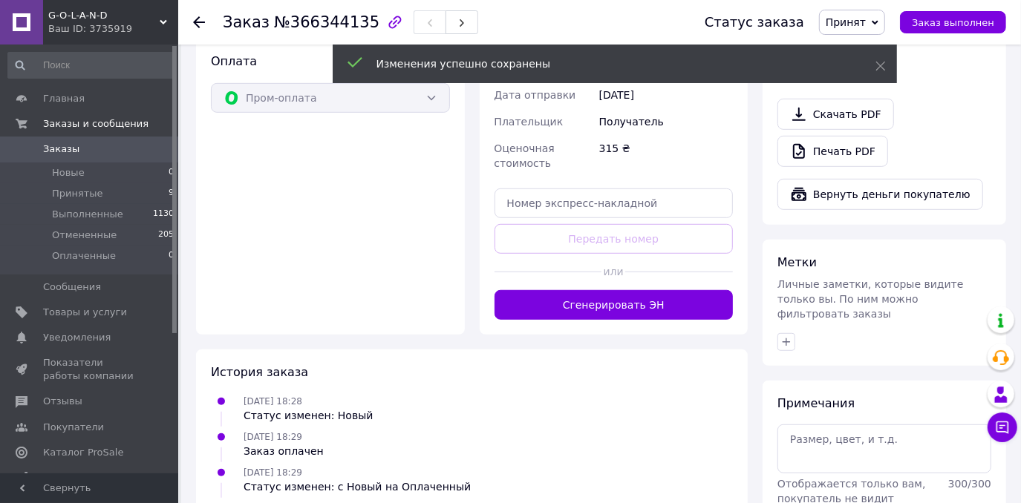
scroll to position [607, 0]
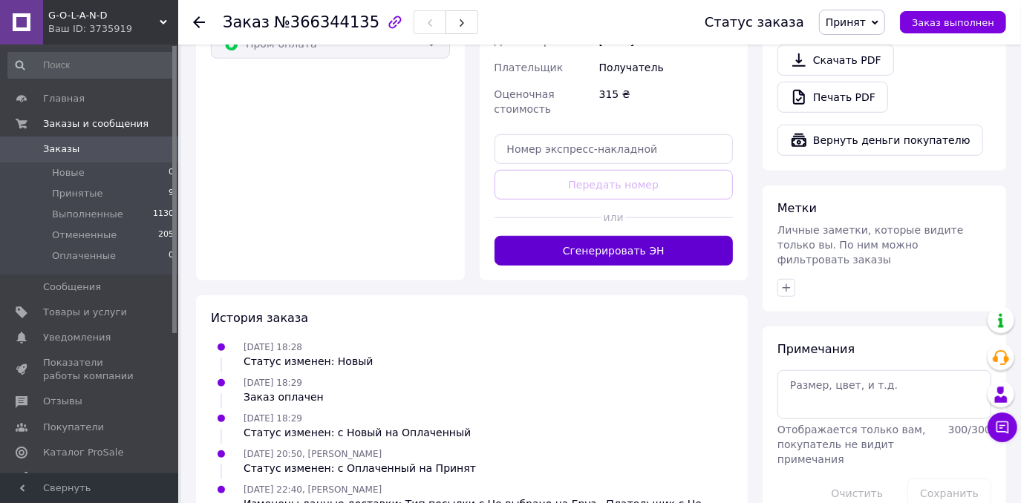
click at [634, 241] on button "Сгенерировать ЭН" at bounding box center [614, 251] width 239 height 30
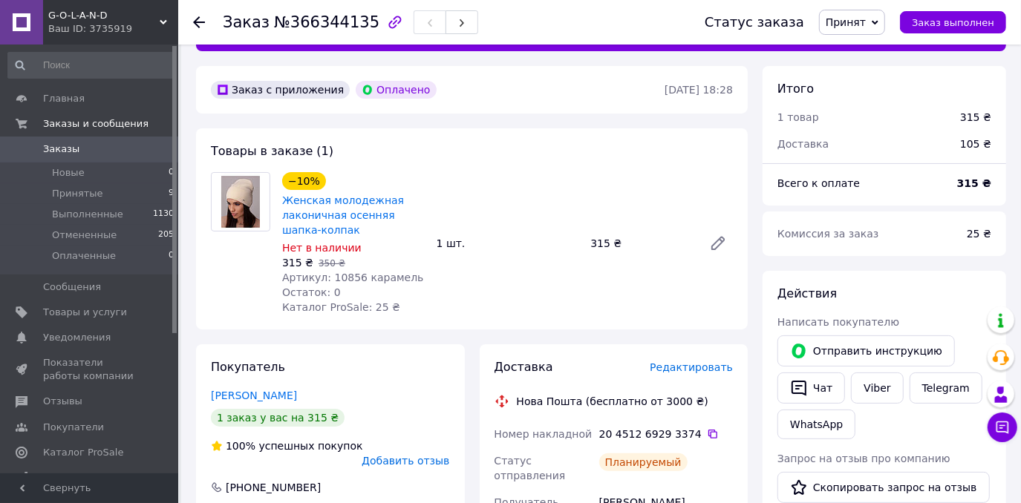
scroll to position [0, 0]
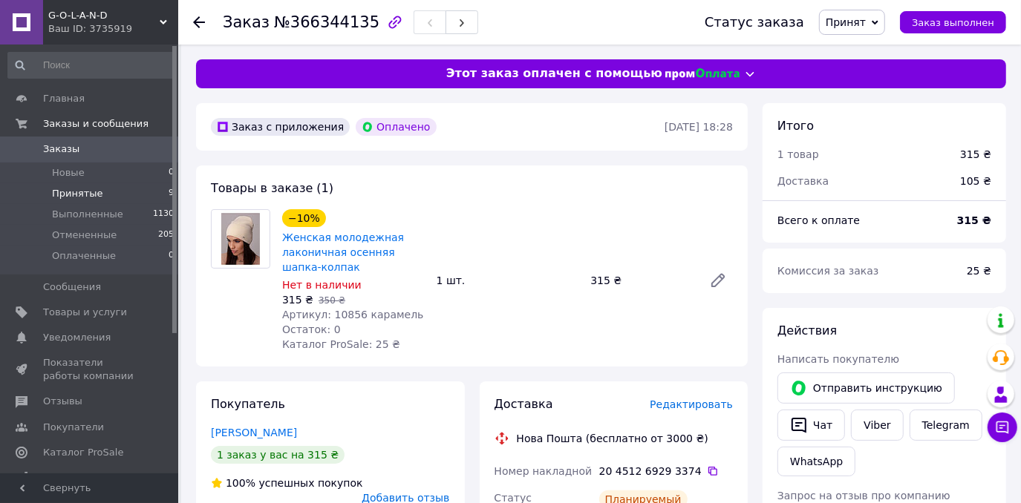
click at [61, 197] on span "Принятые" at bounding box center [77, 193] width 51 height 13
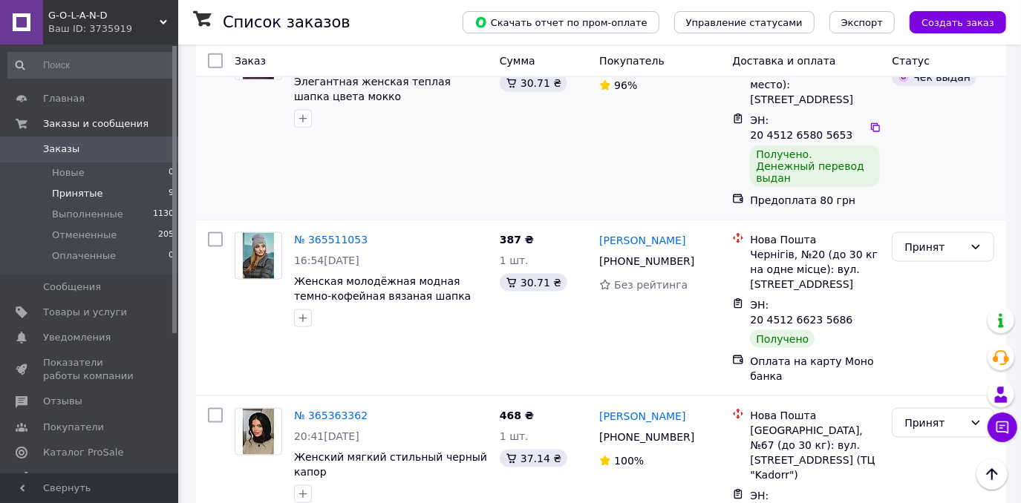
scroll to position [1221, 0]
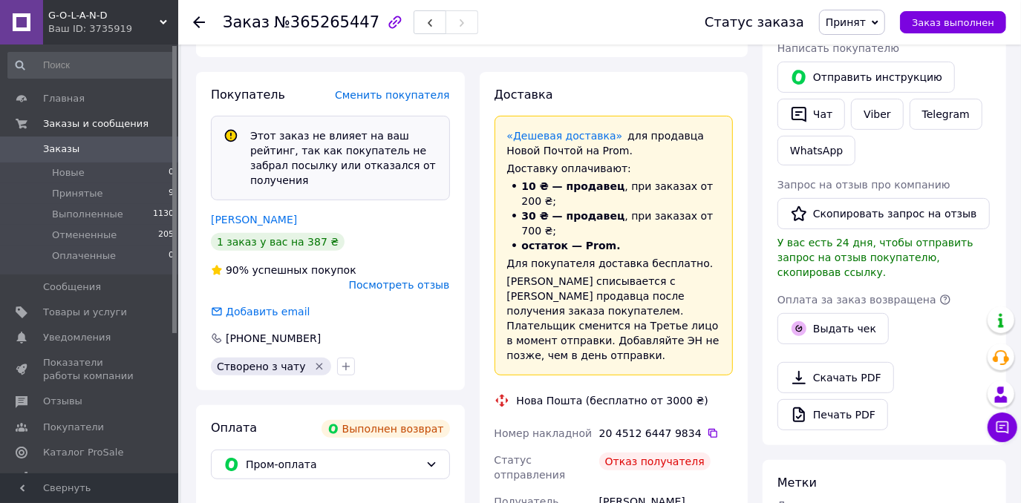
scroll to position [322, 0]
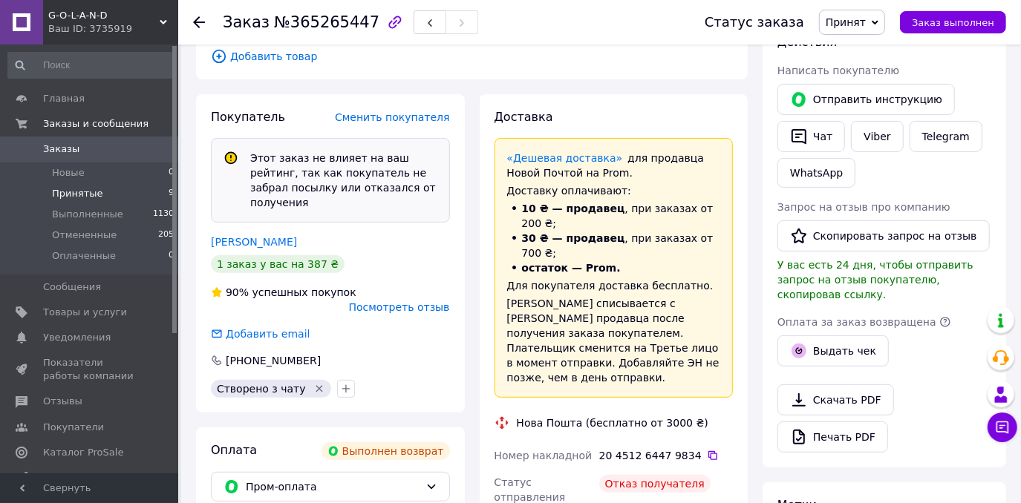
click at [91, 197] on span "Принятые" at bounding box center [77, 193] width 51 height 13
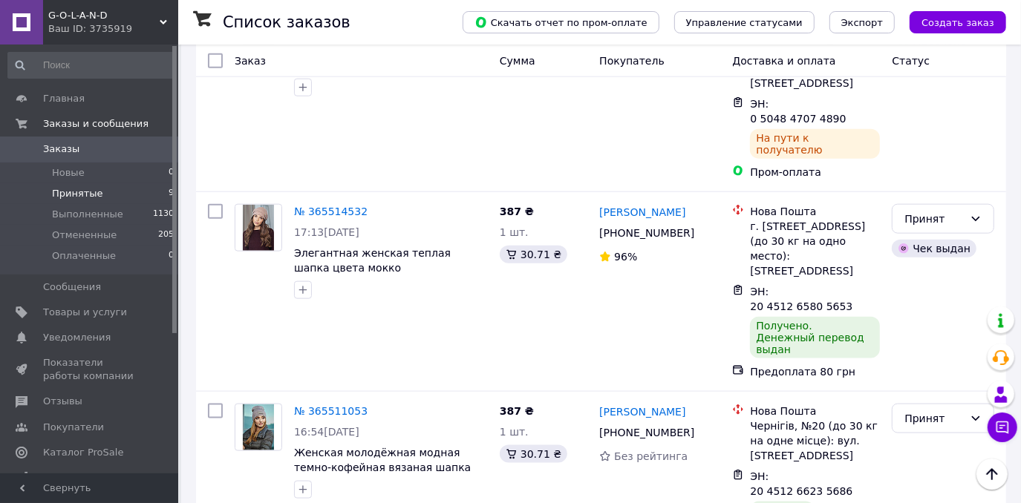
scroll to position [1080, 0]
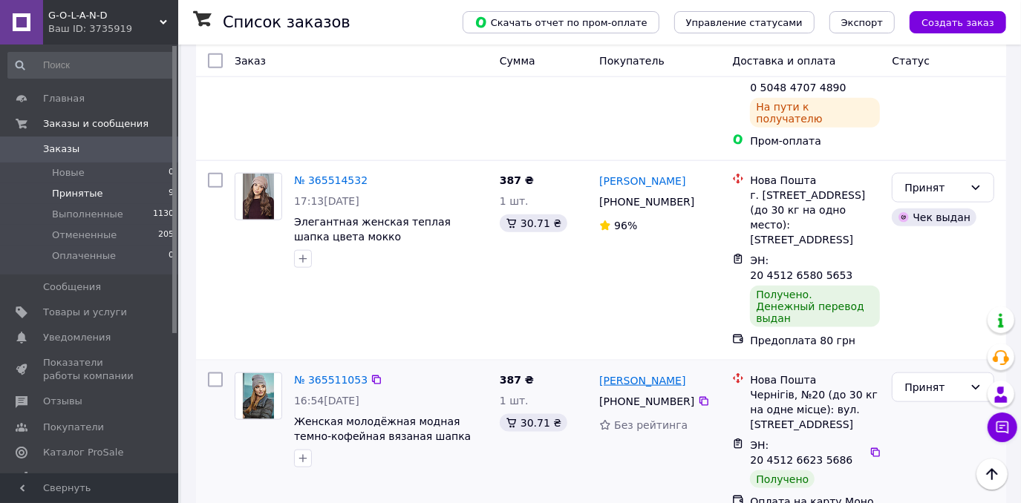
click at [642, 373] on link "[PERSON_NAME]" at bounding box center [642, 380] width 86 height 15
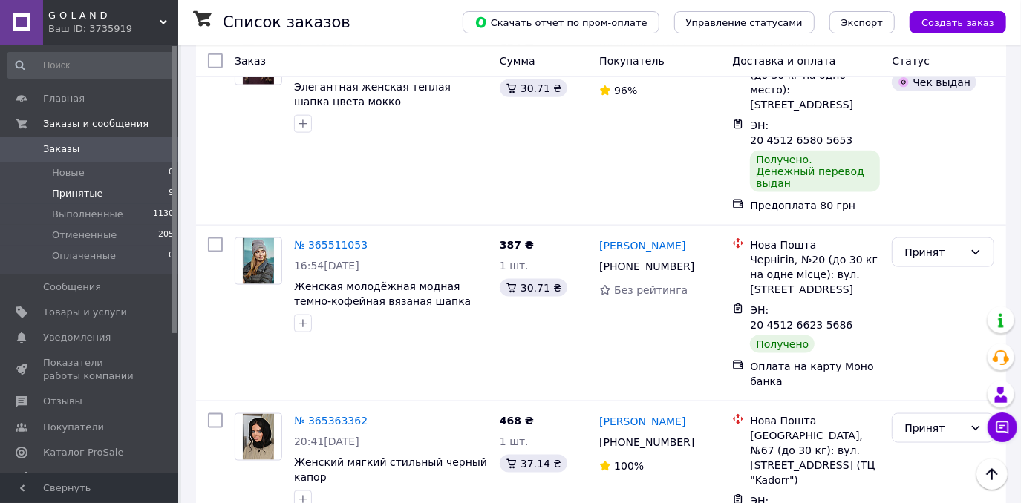
scroll to position [1221, 0]
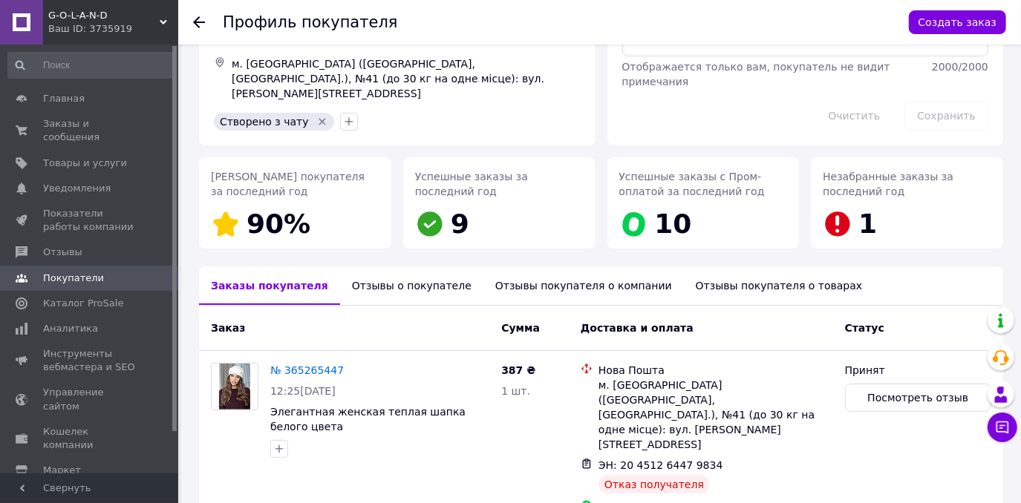
scroll to position [134, 0]
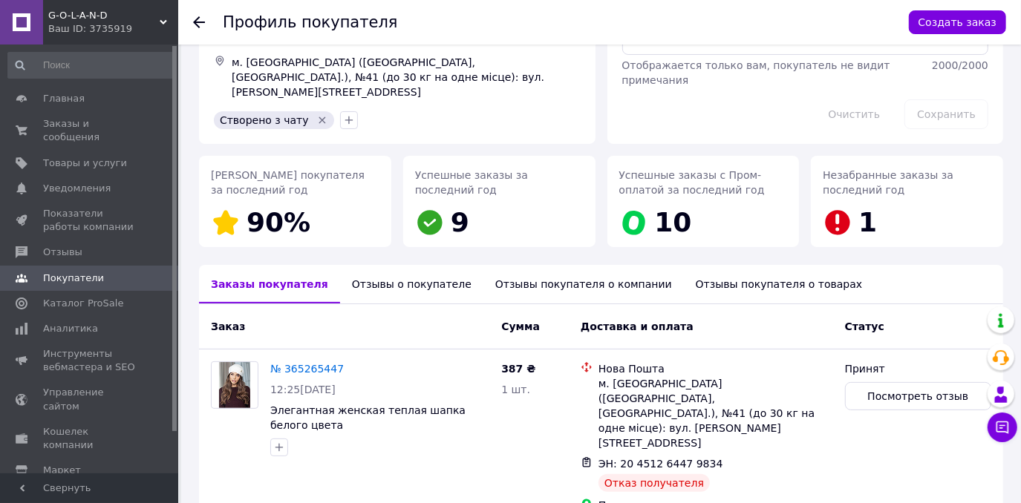
click at [396, 265] on div "Отзывы о покупателе" at bounding box center [411, 284] width 143 height 39
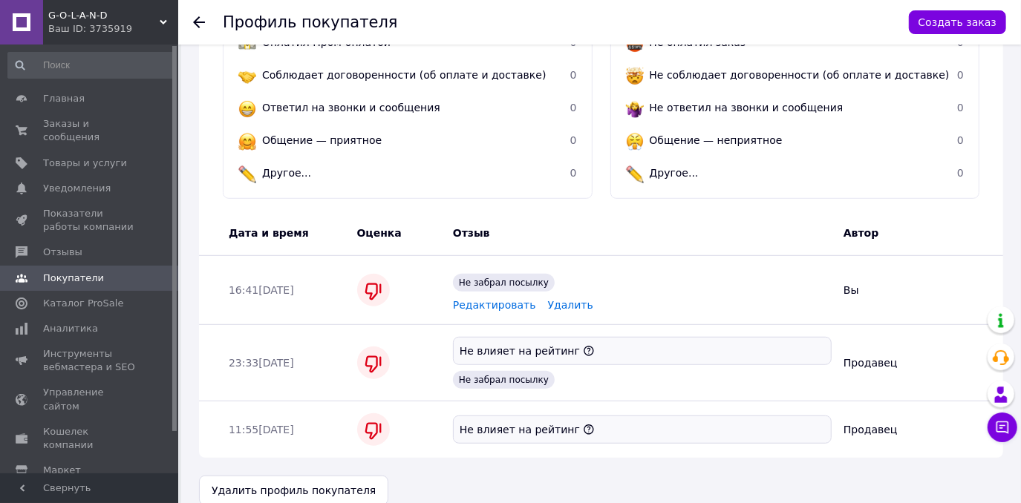
scroll to position [529, 0]
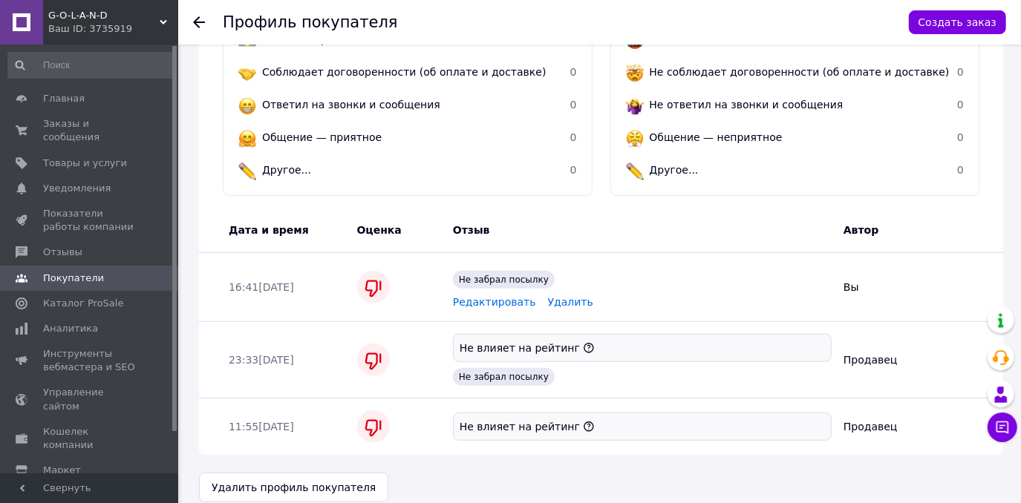
click at [866, 421] on span "Продавец" at bounding box center [871, 427] width 54 height 12
click at [867, 354] on span "Продавец" at bounding box center [871, 360] width 54 height 12
click at [852, 284] on div "Вы" at bounding box center [915, 287] width 154 height 27
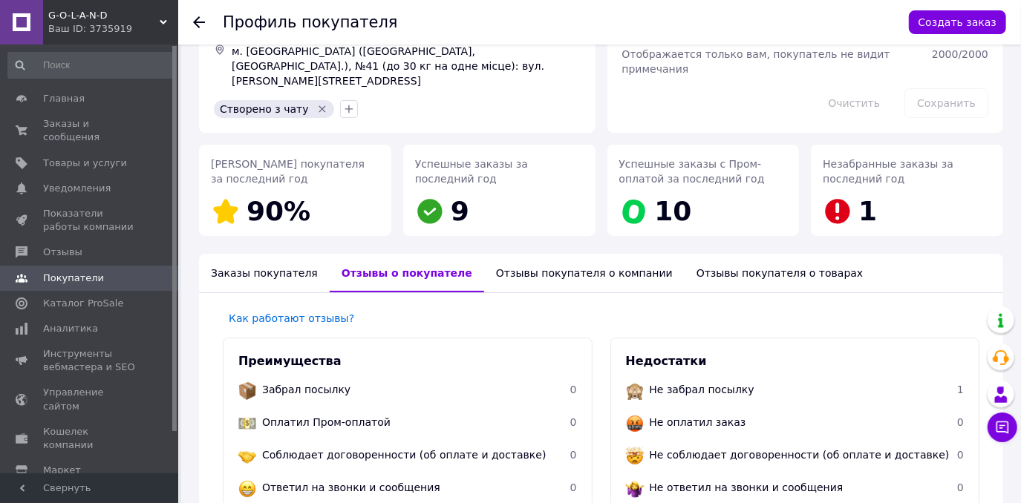
scroll to position [123, 0]
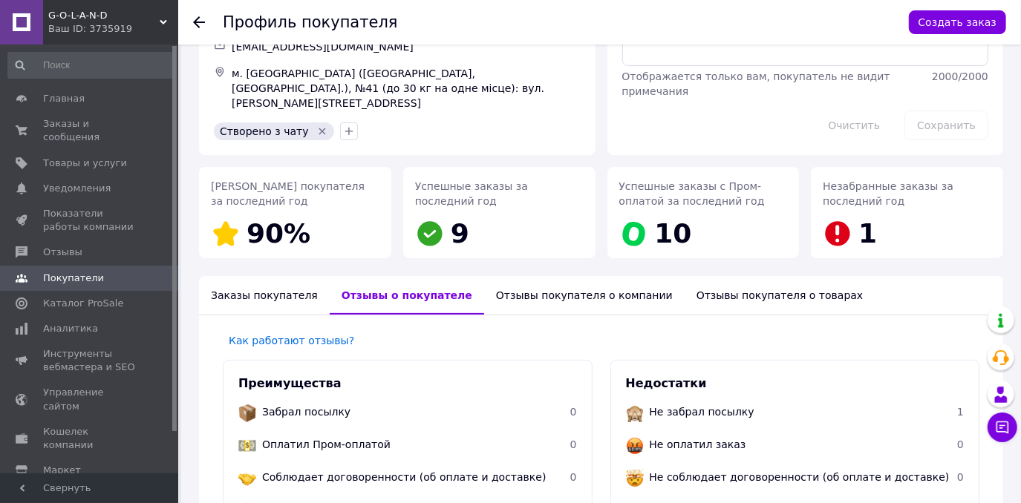
click at [563, 292] on div "Отзывы покупателя о компании" at bounding box center [584, 295] width 200 height 39
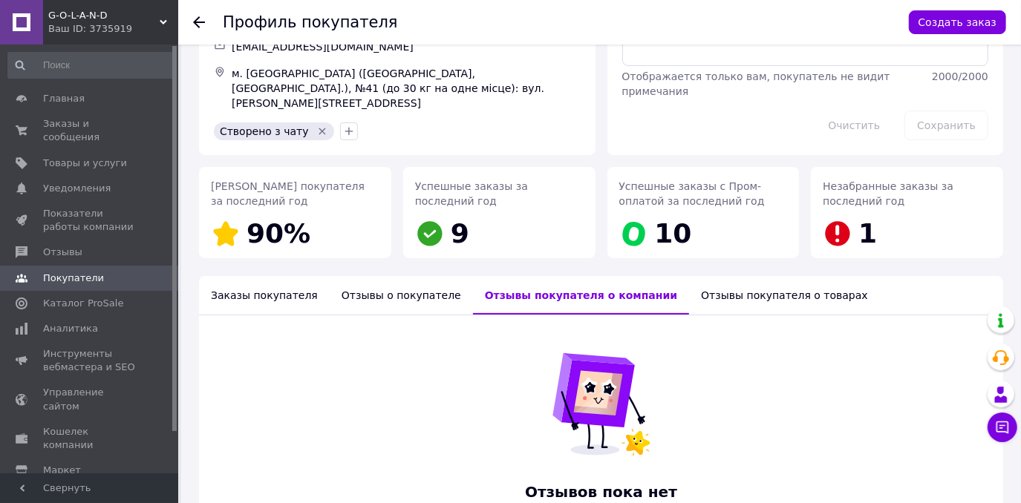
click at [689, 293] on div "Отзывы покупателя о товарах" at bounding box center [784, 295] width 191 height 39
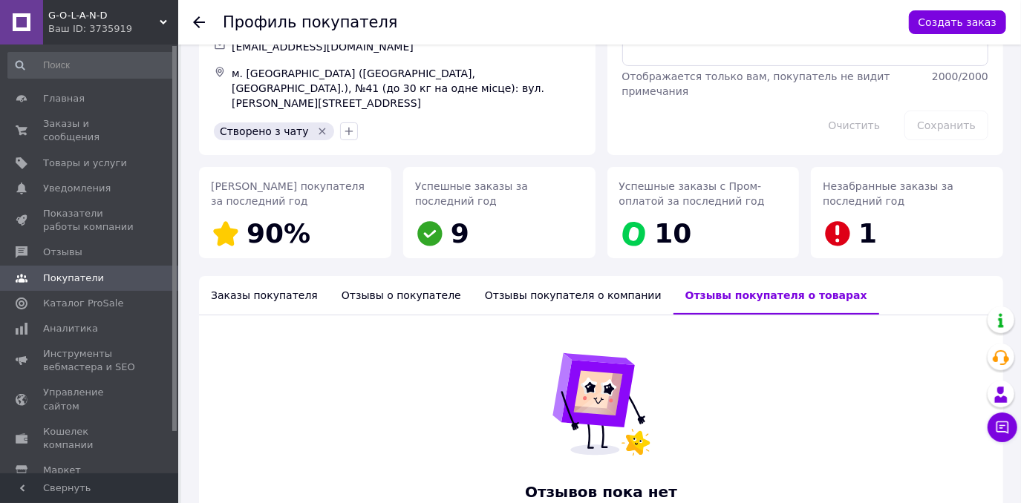
click at [291, 293] on div "Заказы покупателя" at bounding box center [264, 295] width 131 height 39
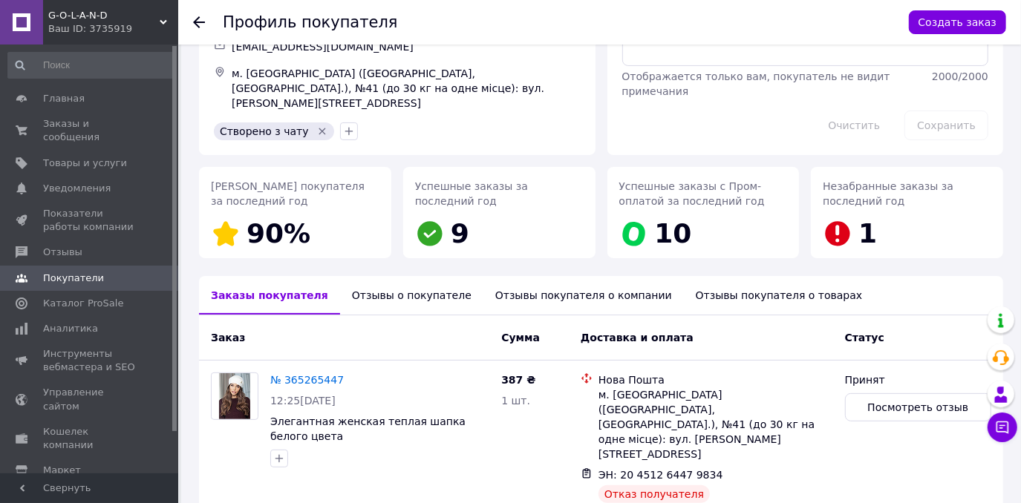
scroll to position [176, 0]
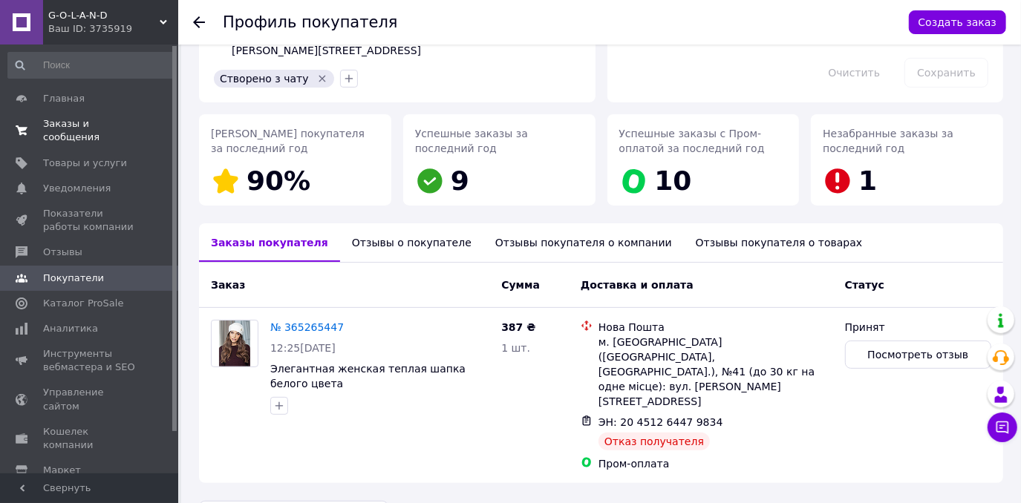
click at [49, 128] on span "Заказы и сообщения" at bounding box center [90, 130] width 94 height 27
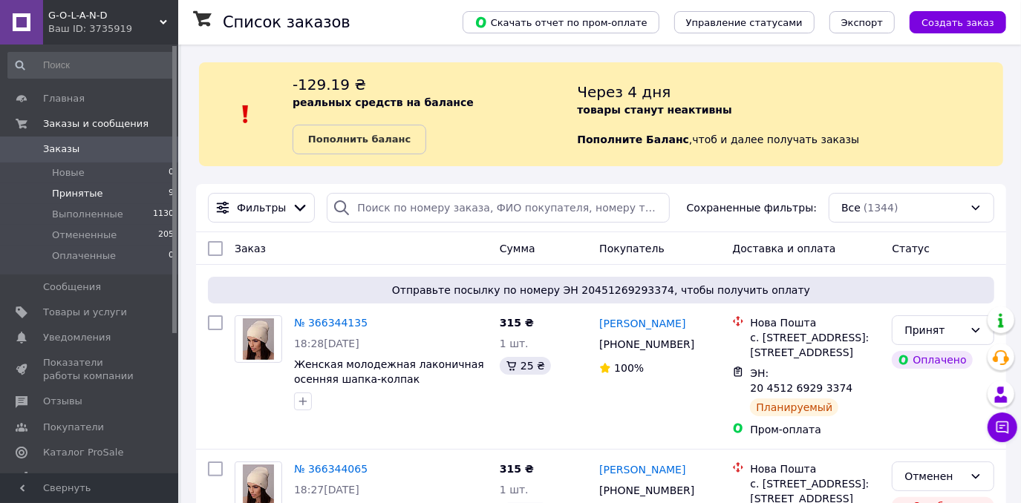
click at [103, 195] on li "Принятые 9" at bounding box center [91, 193] width 183 height 21
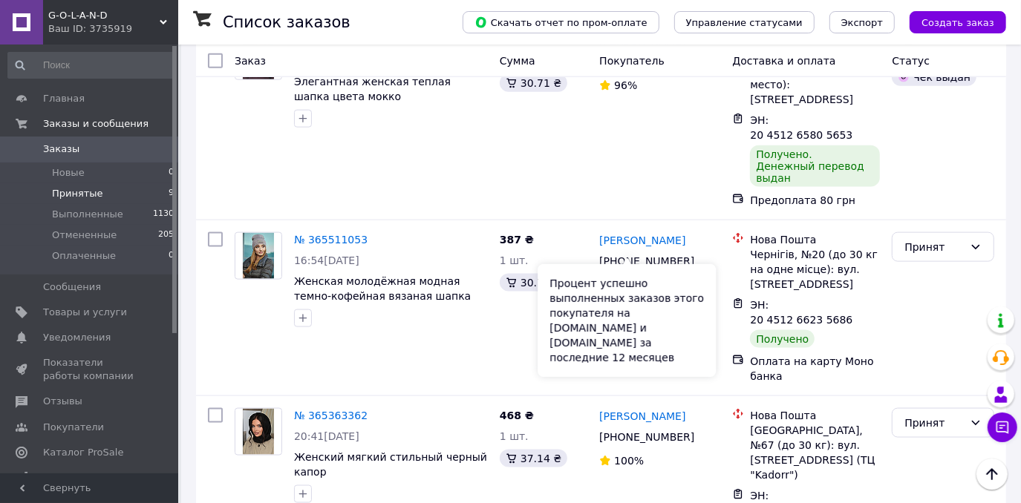
scroll to position [1221, 0]
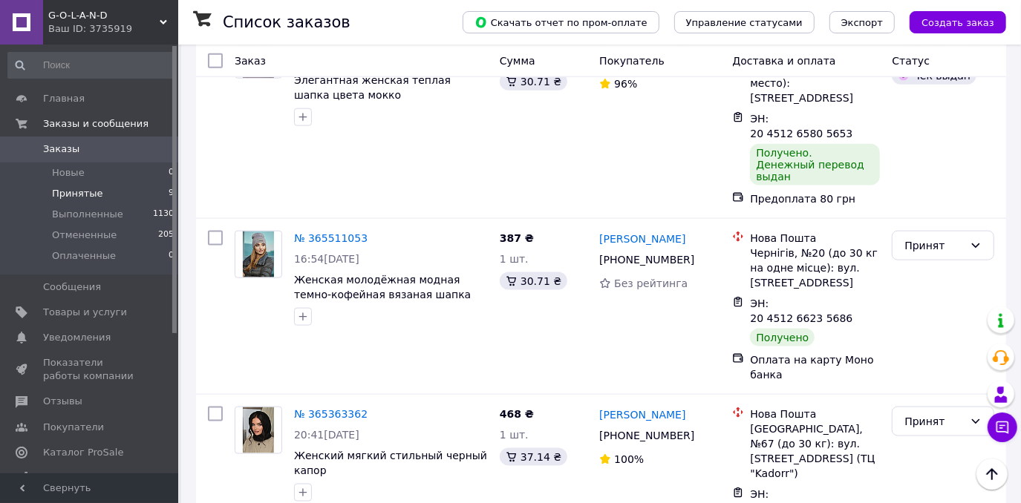
click at [89, 199] on span "Принятые" at bounding box center [77, 193] width 51 height 13
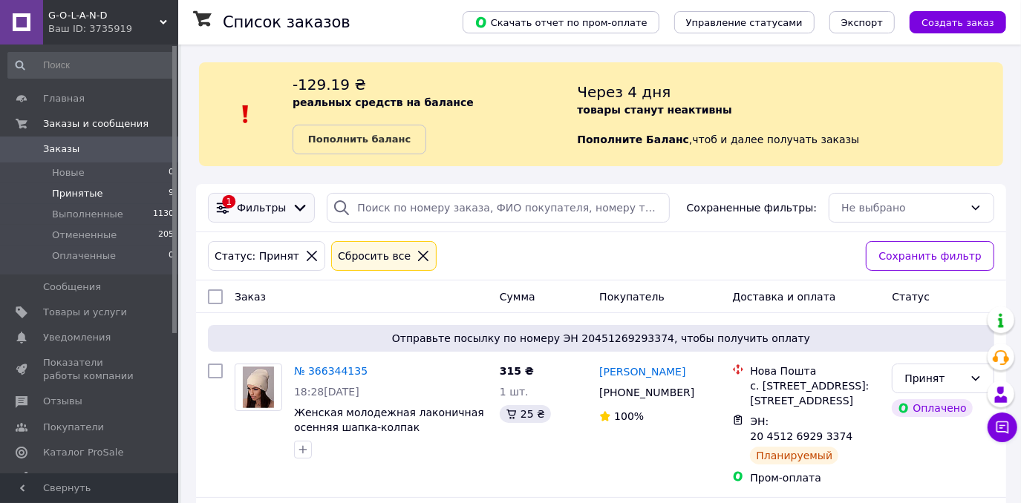
click at [244, 210] on span "Фильтры" at bounding box center [261, 207] width 49 height 15
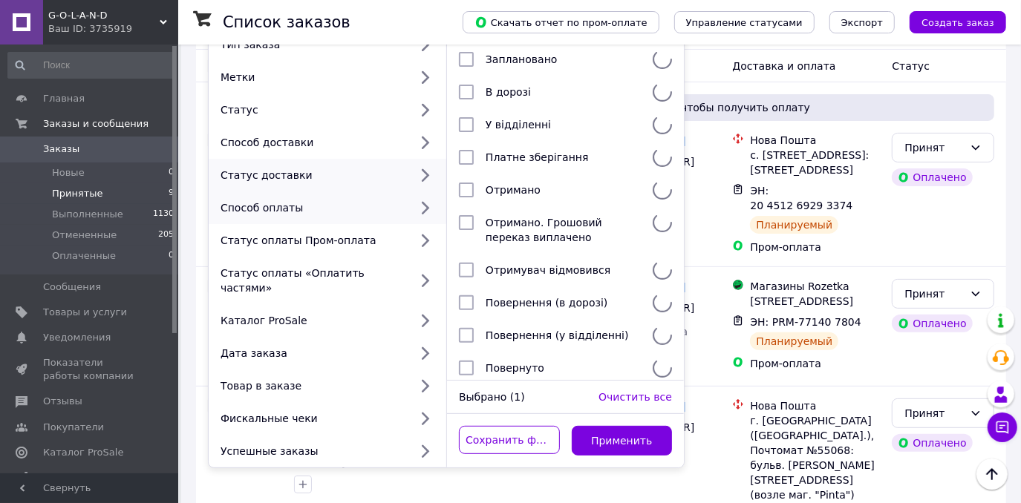
scroll to position [337, 0]
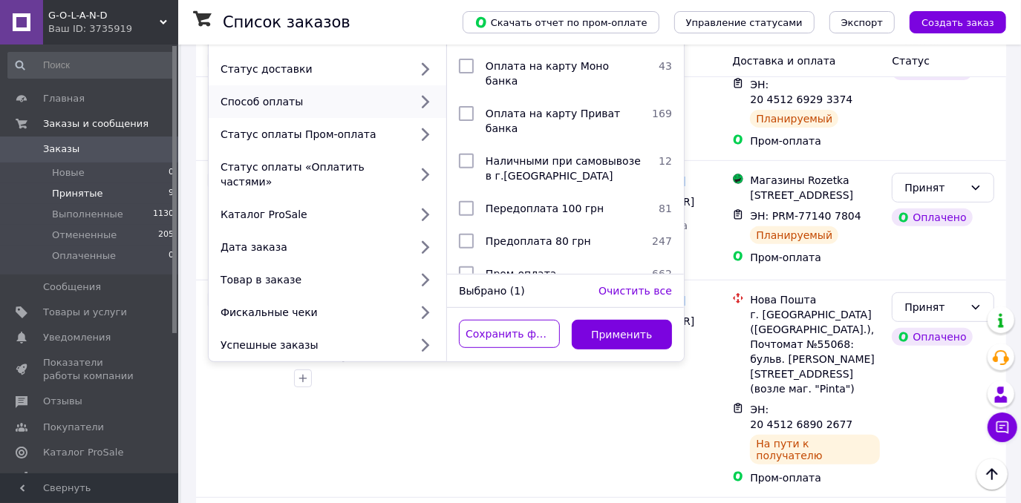
click at [512, 284] on div "Выбрано (1) Очистить все" at bounding box center [565, 291] width 237 height 33
click at [504, 284] on div "Выбрано (1)" at bounding box center [523, 291] width 140 height 15
click at [625, 285] on span "Очистить все" at bounding box center [635, 291] width 74 height 12
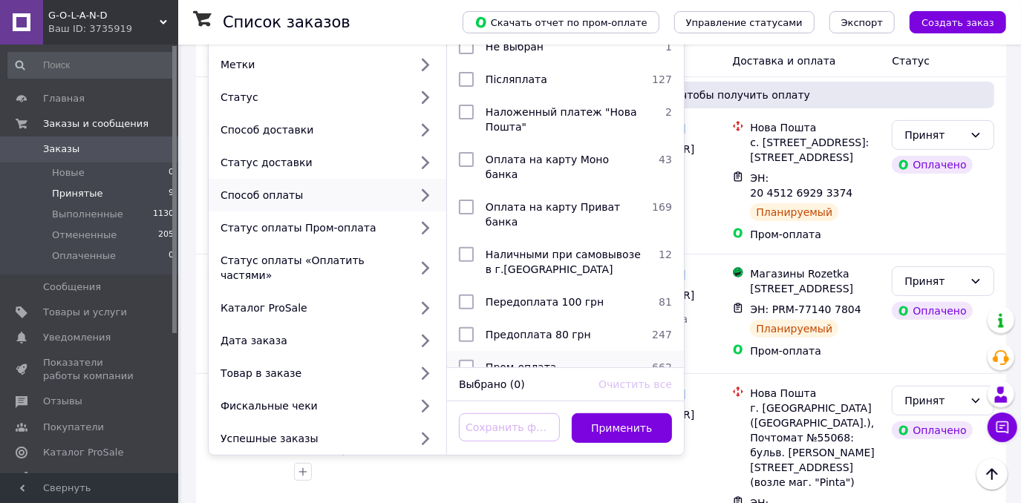
scroll to position [270, 0]
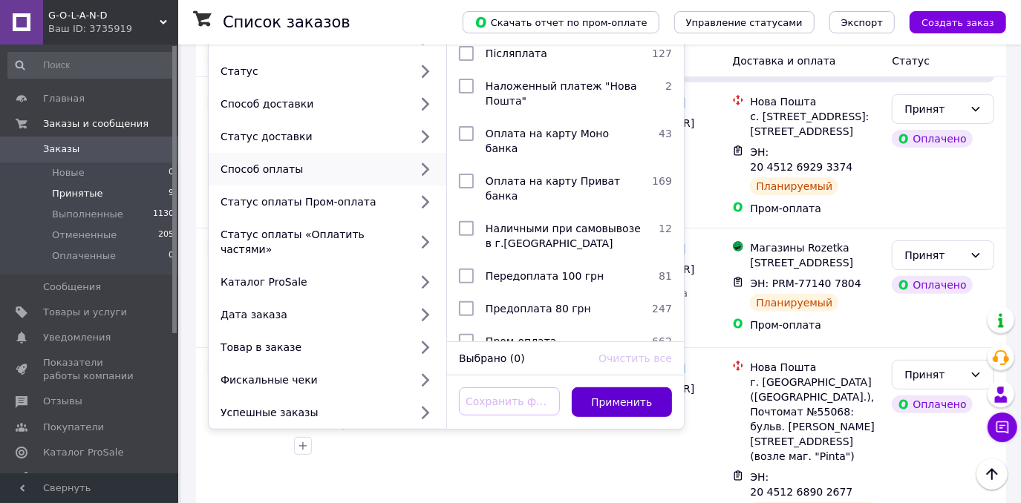
click at [610, 394] on button "Применить" at bounding box center [622, 403] width 101 height 30
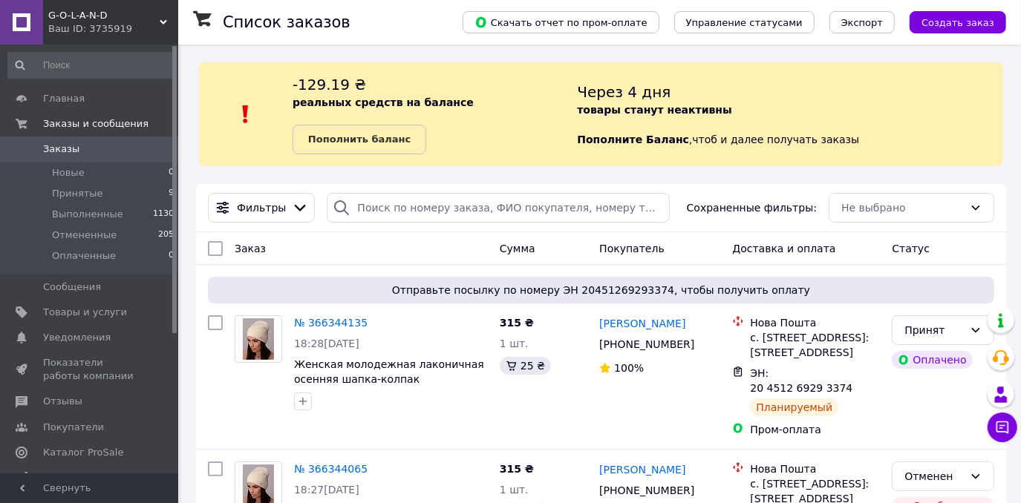
click at [887, 205] on div "Не выбрано" at bounding box center [912, 208] width 166 height 30
click at [890, 217] on div "Не выбрано" at bounding box center [912, 208] width 166 height 30
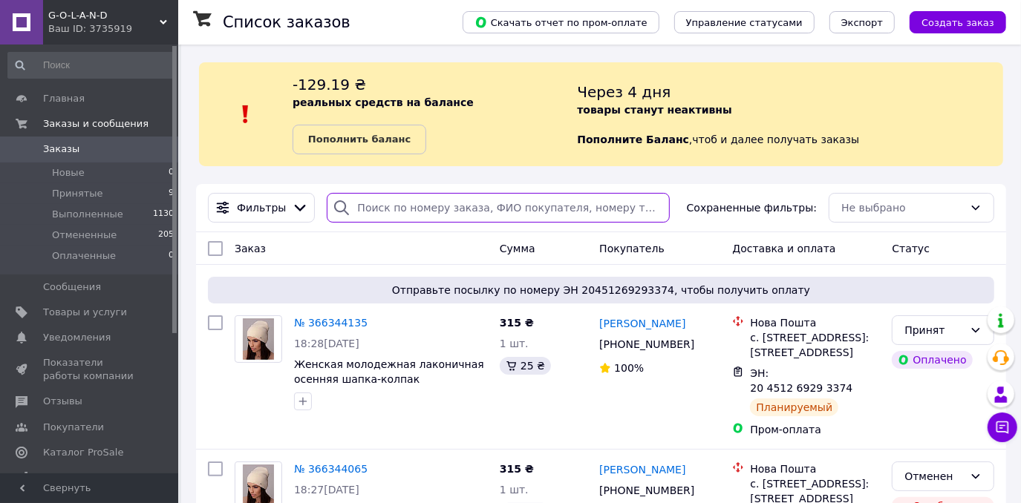
click at [526, 210] on input "search" at bounding box center [498, 208] width 343 height 30
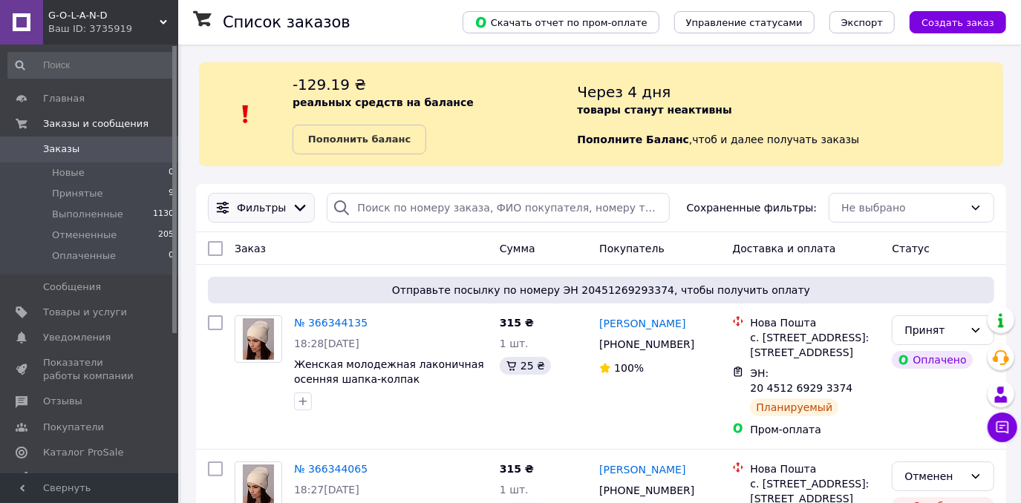
click at [274, 218] on div "Фильтры" at bounding box center [261, 208] width 107 height 30
click at [71, 195] on span "Принятые" at bounding box center [77, 193] width 51 height 13
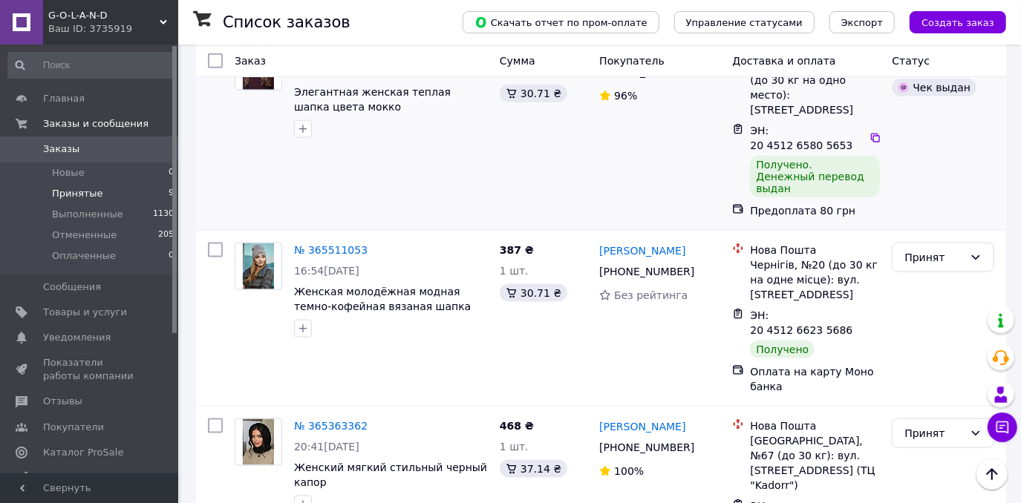
scroll to position [1221, 0]
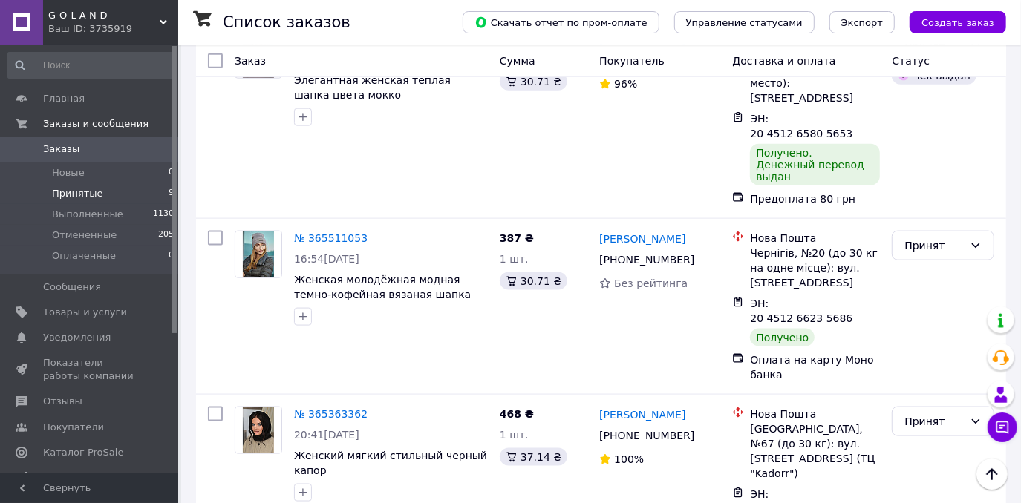
click at [94, 198] on span "Принятые" at bounding box center [77, 193] width 51 height 13
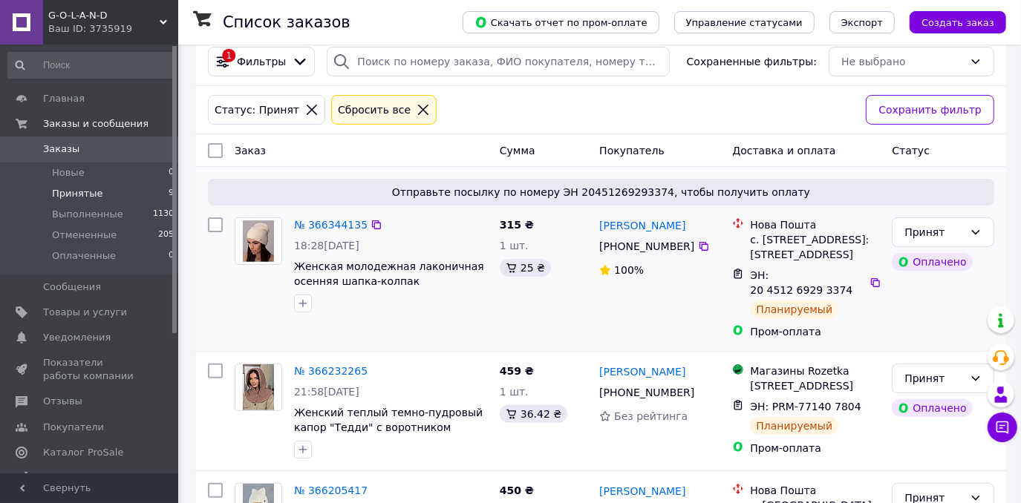
scroll to position [202, 0]
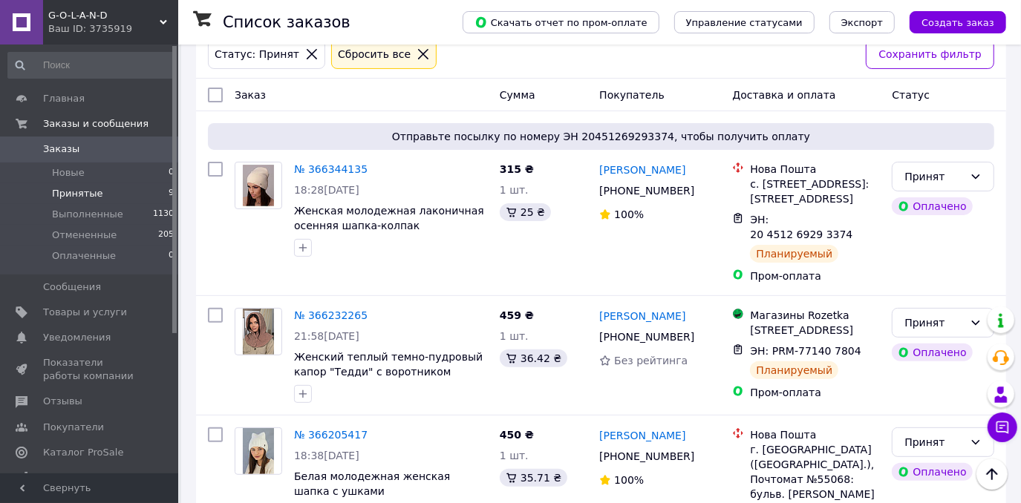
click at [78, 195] on span "Принятые" at bounding box center [77, 193] width 51 height 13
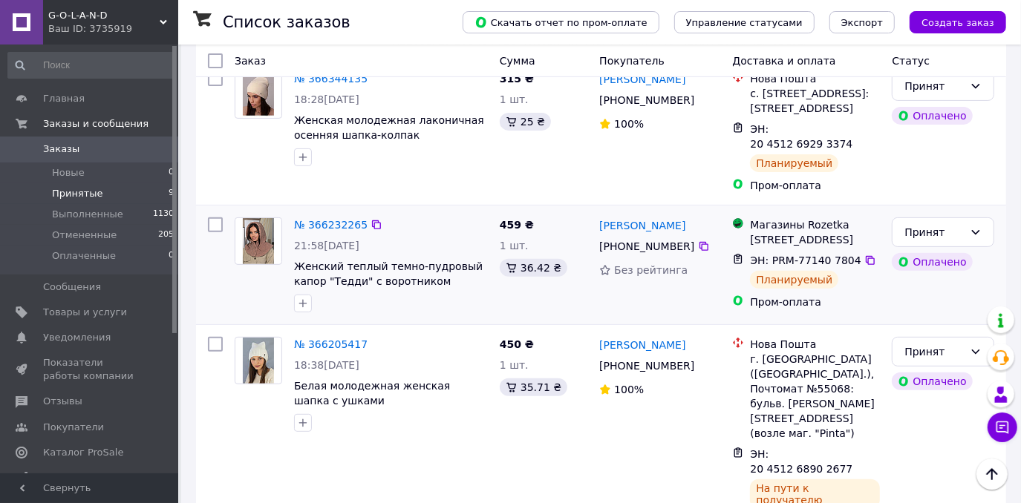
scroll to position [270, 0]
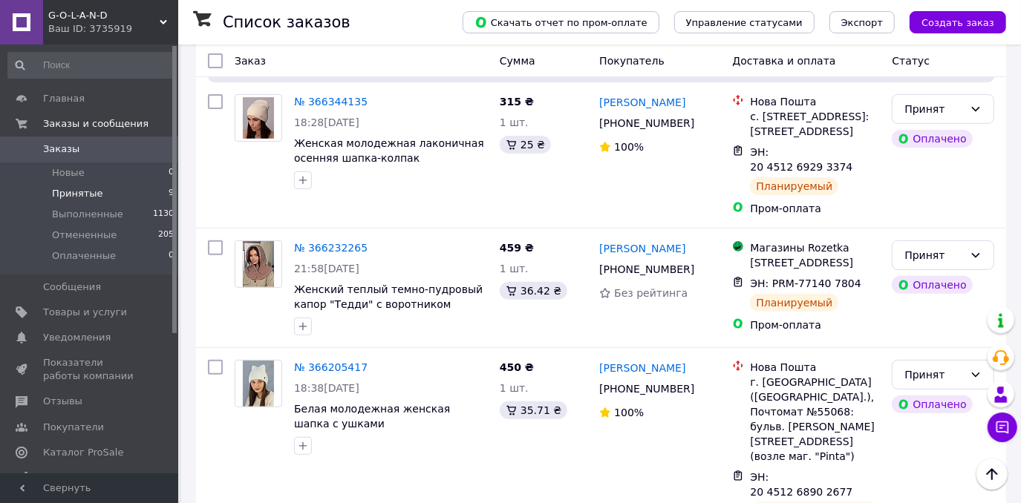
click at [73, 196] on span "Принятые" at bounding box center [77, 193] width 51 height 13
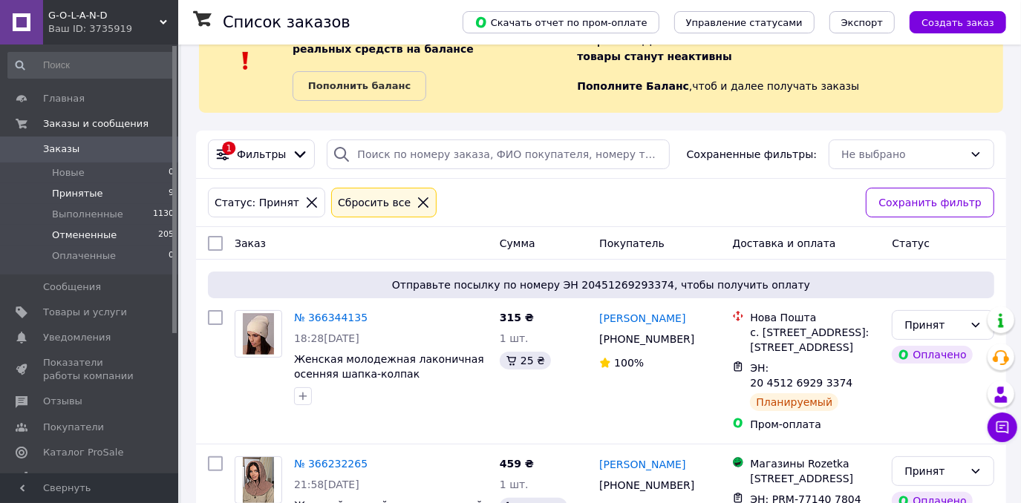
scroll to position [67, 0]
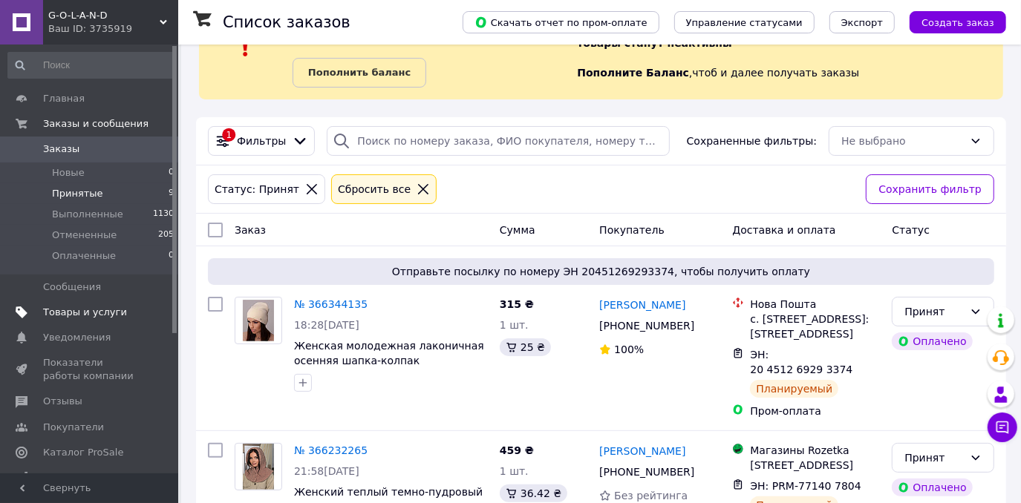
click at [67, 311] on span "Товары и услуги" at bounding box center [85, 312] width 84 height 13
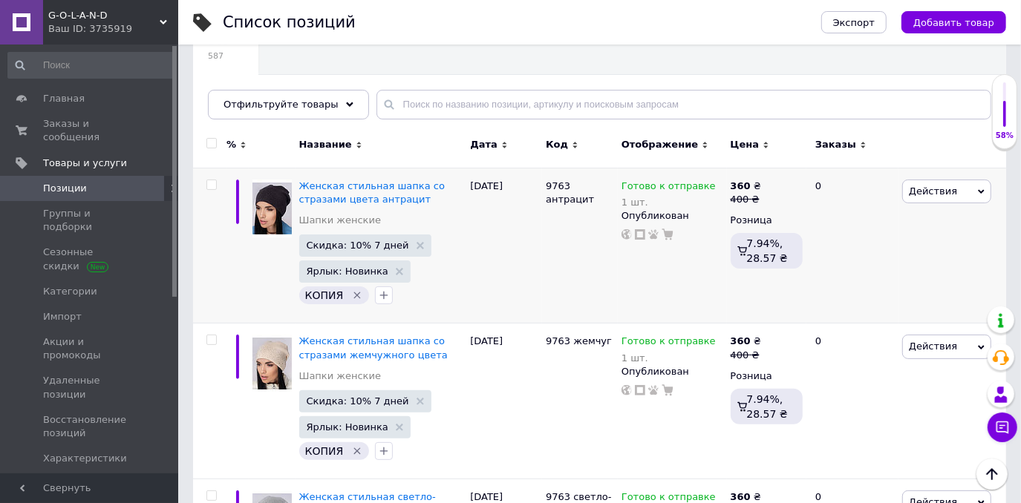
scroll to position [134, 0]
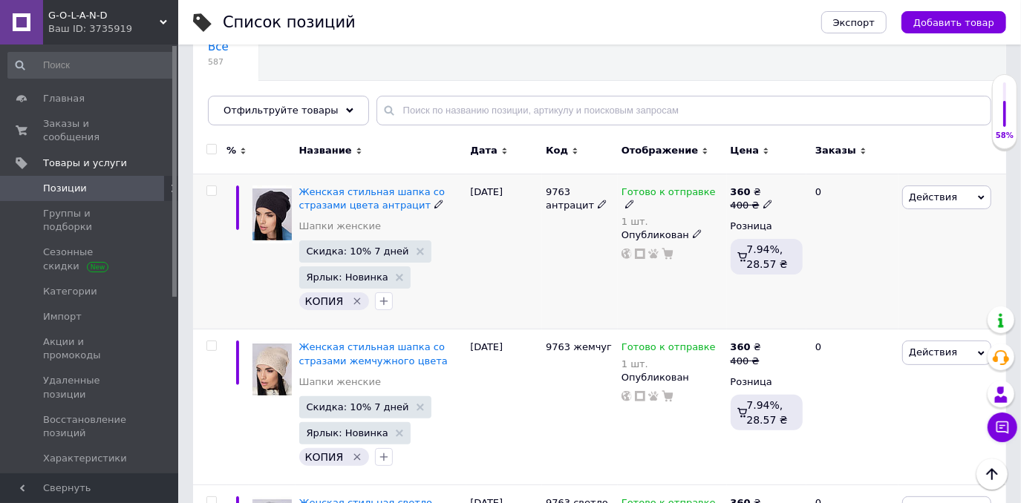
click at [918, 199] on span "Действия" at bounding box center [933, 197] width 48 height 11
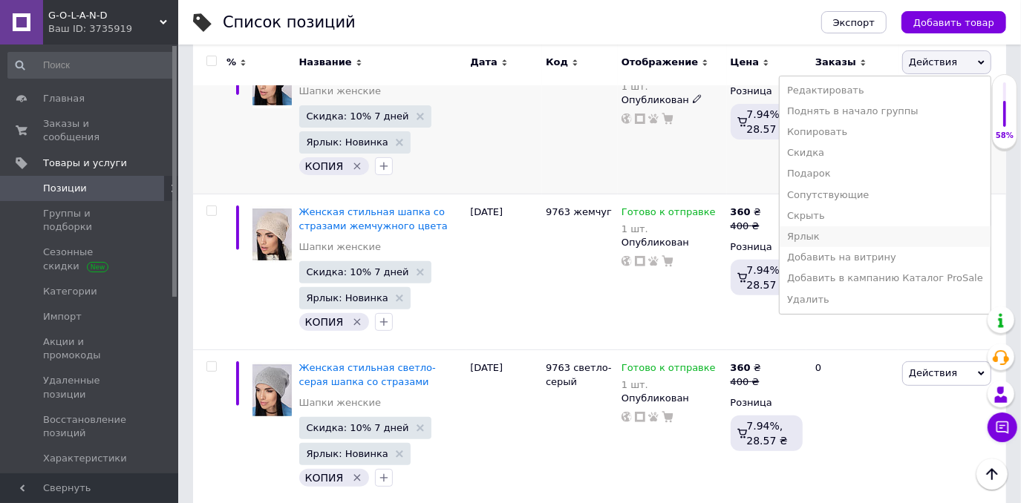
scroll to position [202, 0]
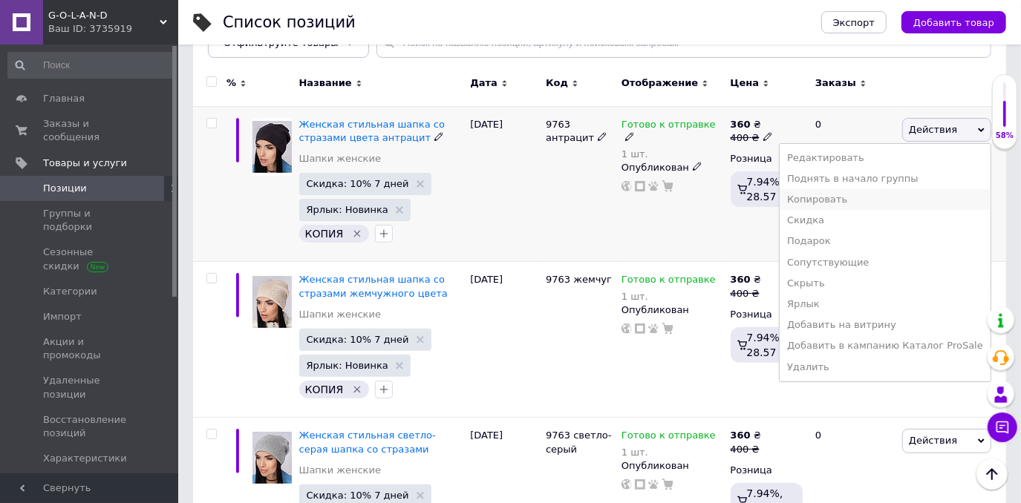
click at [855, 199] on li "Копировать" at bounding box center [885, 199] width 211 height 21
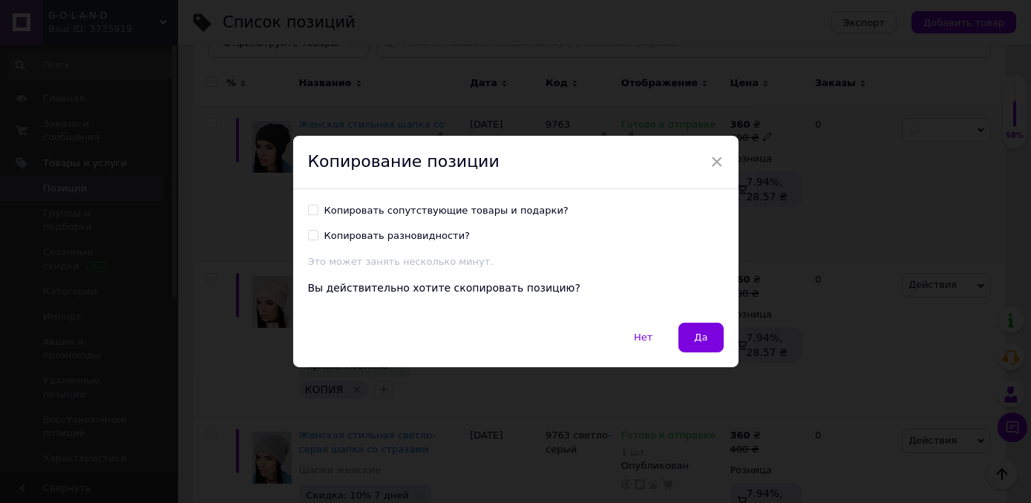
click at [313, 207] on input "Копировать сопутствующие товары и подарки?" at bounding box center [313, 210] width 10 height 10
checkbox input "true"
click at [676, 328] on div "Нет   Да" at bounding box center [516, 345] width 446 height 45
click at [681, 333] on button "Да" at bounding box center [701, 338] width 45 height 30
